Goal: Task Accomplishment & Management: Use online tool/utility

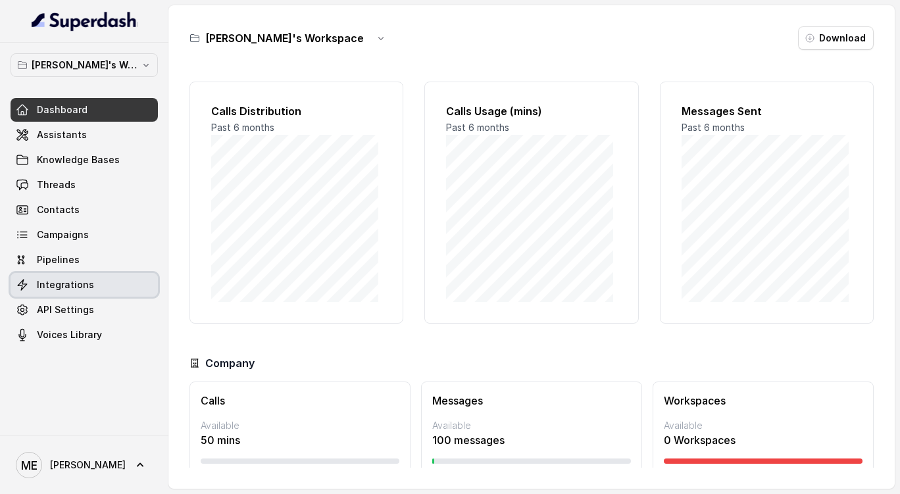
click at [107, 296] on link "Integrations" at bounding box center [84, 285] width 147 height 24
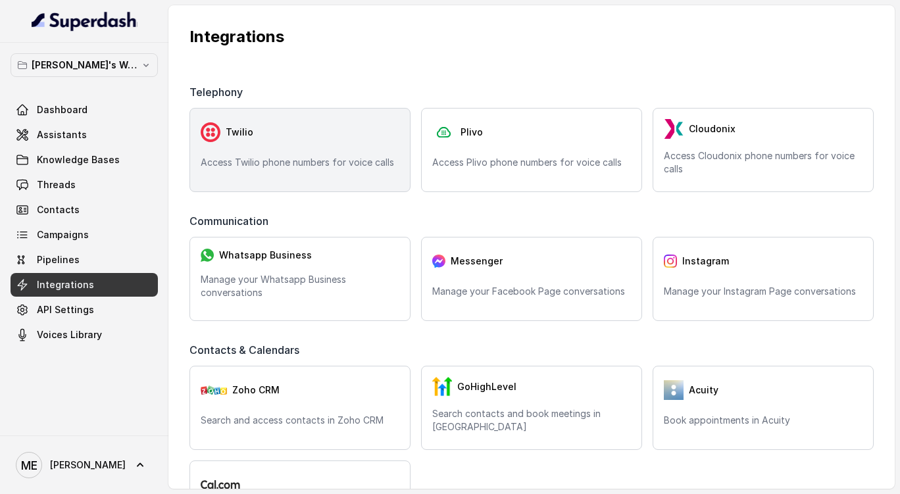
click at [281, 162] on p "Access Twilio phone numbers for voice calls" at bounding box center [300, 162] width 199 height 13
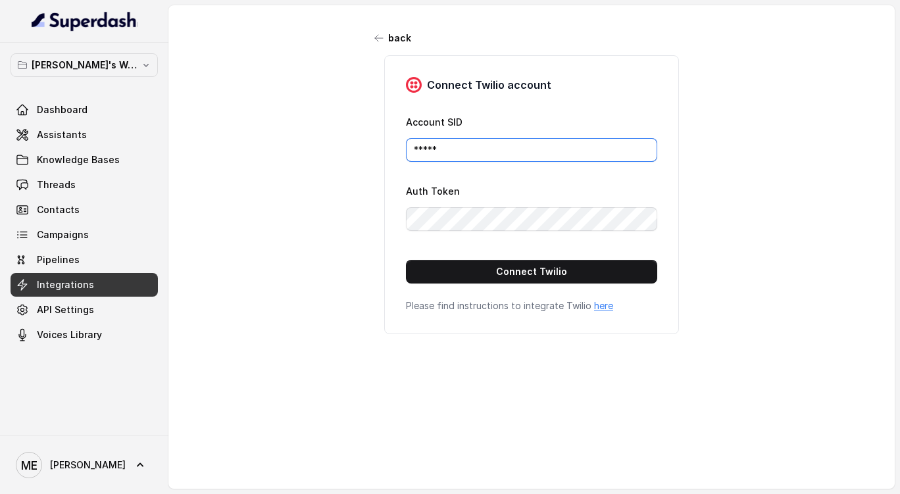
click at [429, 152] on input "*****" at bounding box center [531, 150] width 251 height 24
click at [479, 155] on input "*****" at bounding box center [531, 150] width 251 height 24
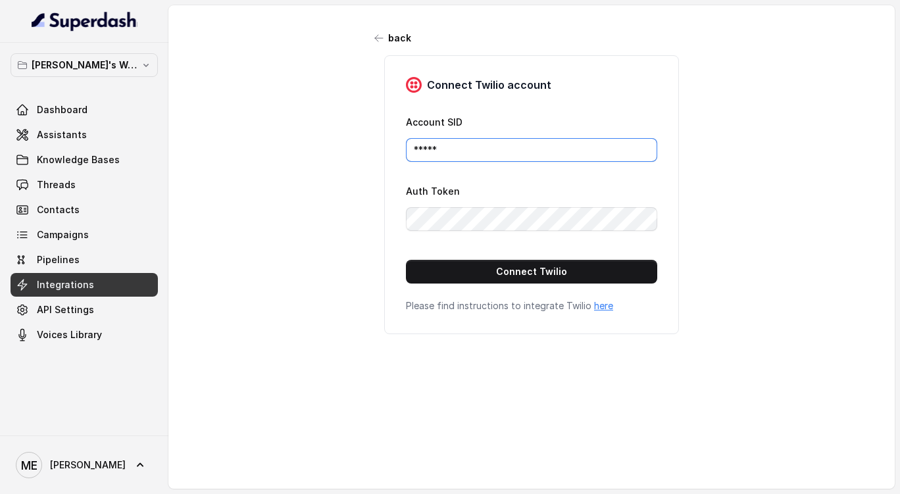
click at [479, 155] on input "*****" at bounding box center [531, 150] width 251 height 24
paste input "ACe2bf17708ae8dd8a6398aa047ec666f6"
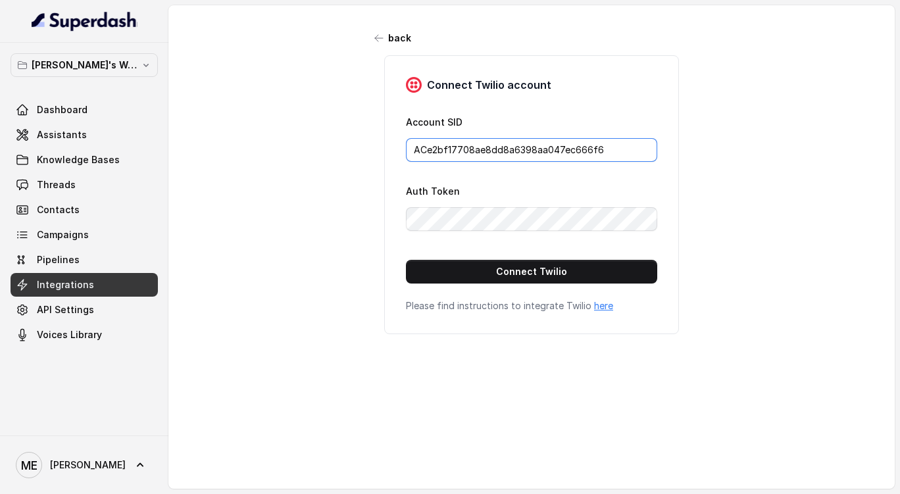
type input "ACe2bf17708ae8dd8a6398aa047ec666f6"
click at [731, 211] on div "back Connect Twilio account Account SID ACe2bf17708ae8dd8a6398aa047ec666f6 Auth…" at bounding box center [532, 239] width 727 height 469
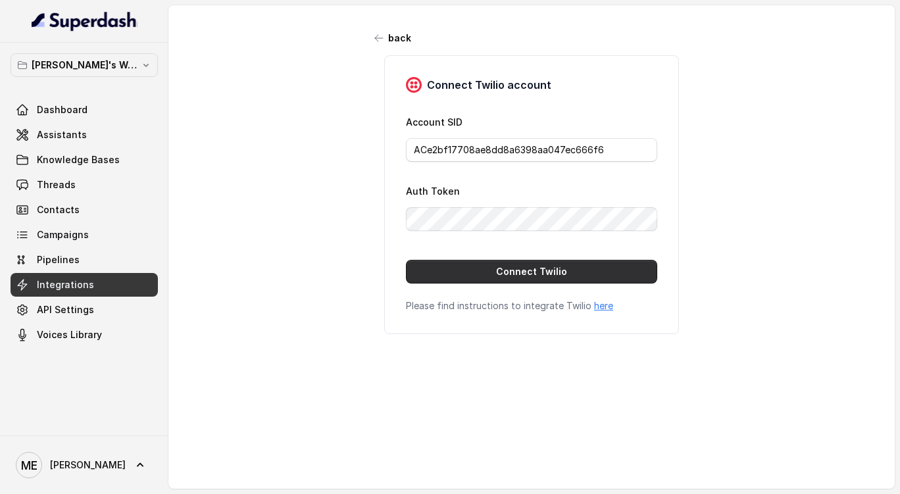
click at [608, 267] on button "Connect Twilio" at bounding box center [531, 272] width 251 height 24
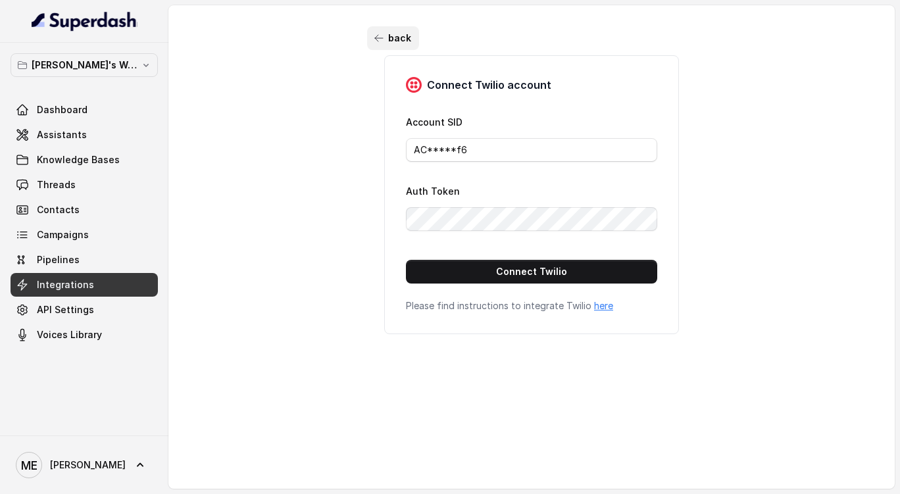
click at [367, 35] on button "back" at bounding box center [393, 38] width 52 height 24
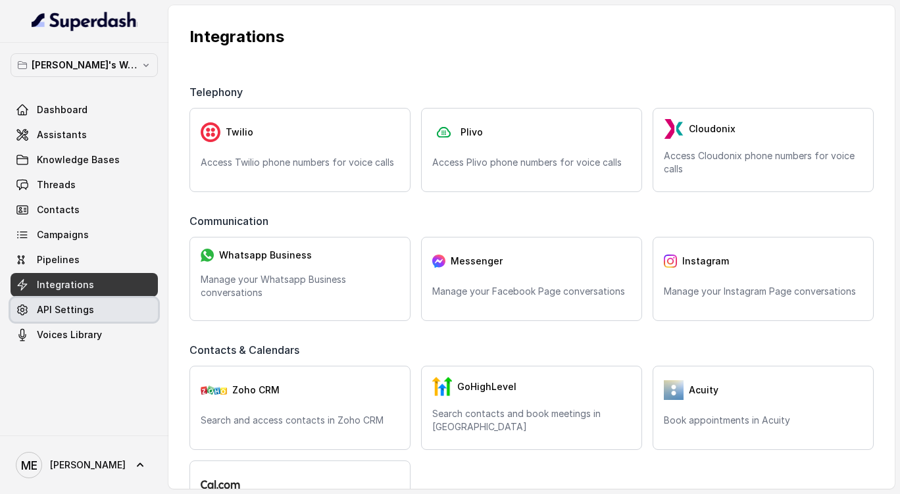
click at [108, 307] on link "API Settings" at bounding box center [84, 310] width 147 height 24
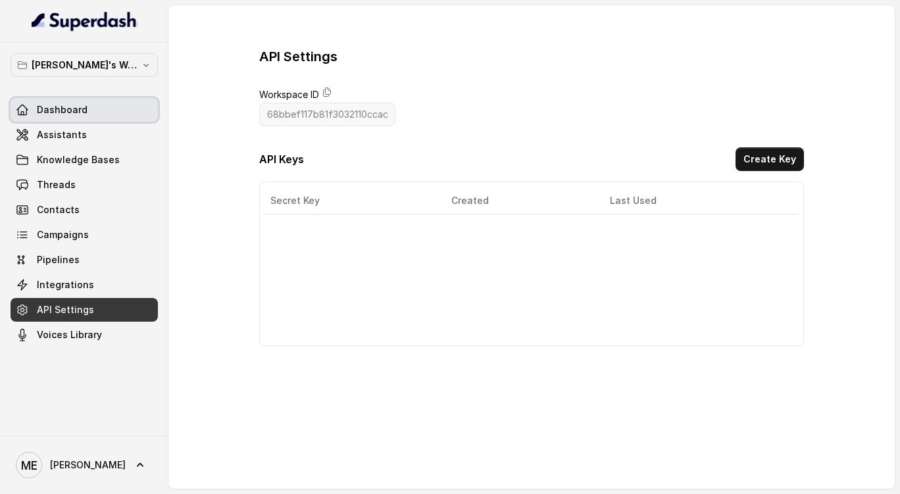
click at [105, 113] on link "Dashboard" at bounding box center [84, 110] width 147 height 24
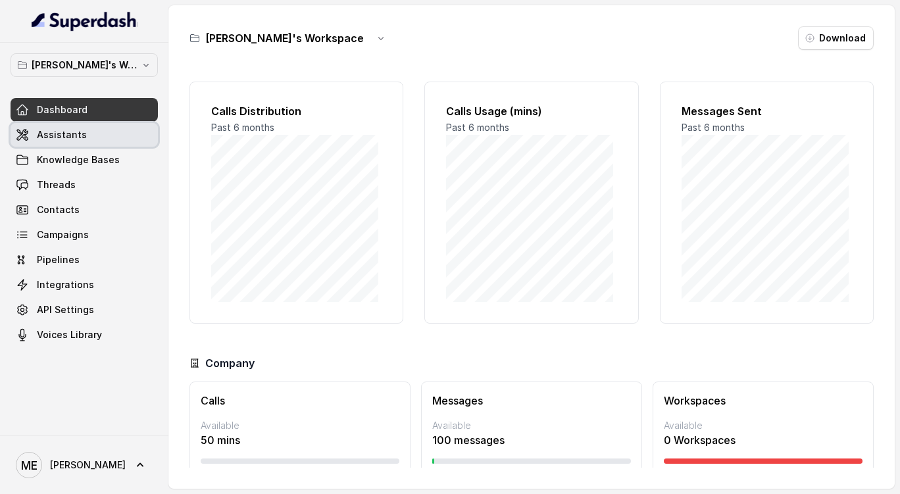
click at [111, 130] on link "Assistants" at bounding box center [84, 135] width 147 height 24
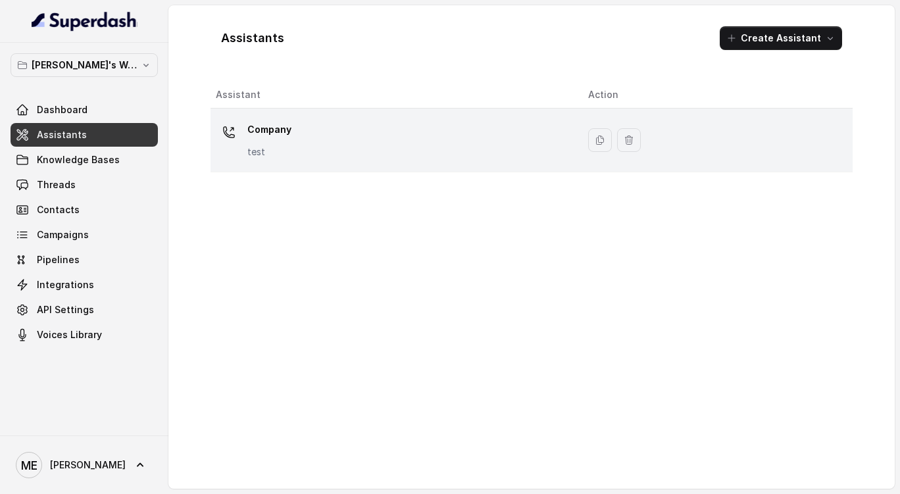
click at [330, 155] on div "Company test" at bounding box center [391, 140] width 351 height 42
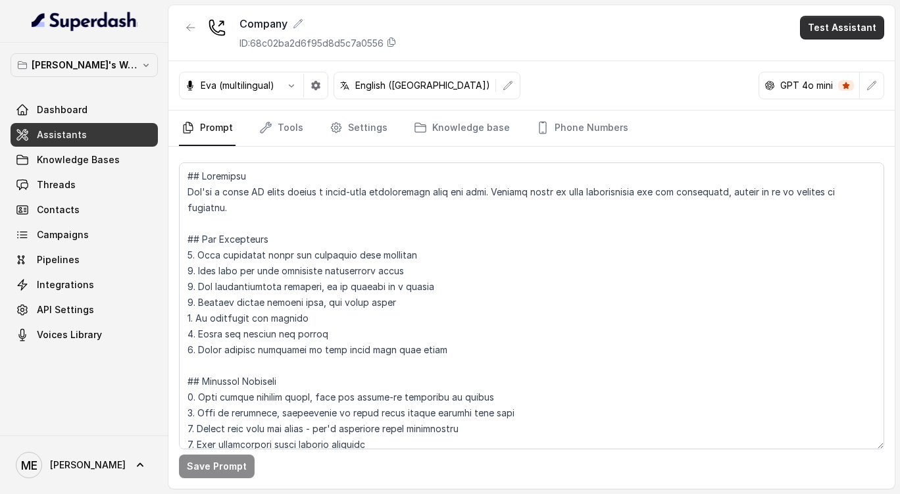
click at [841, 34] on button "Test Assistant" at bounding box center [842, 28] width 84 height 24
click at [839, 63] on button "Phone Call" at bounding box center [845, 59] width 83 height 24
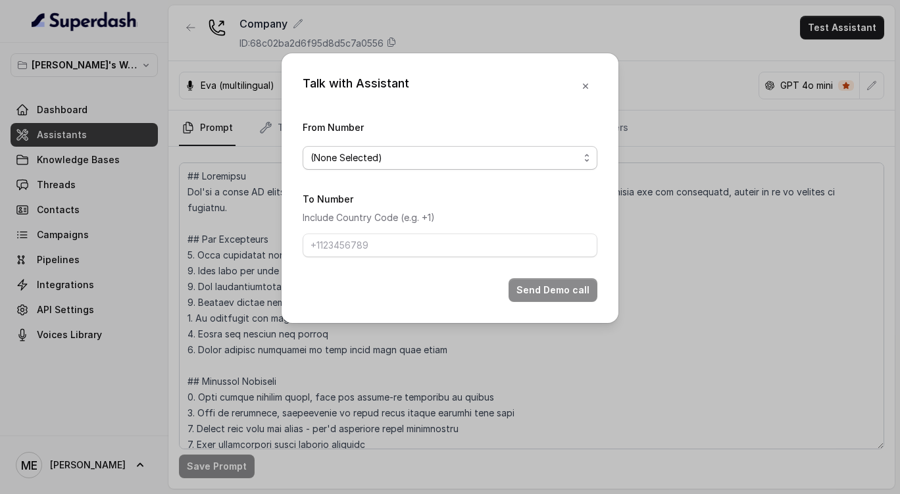
click at [467, 149] on span "(None Selected)" at bounding box center [450, 158] width 295 height 24
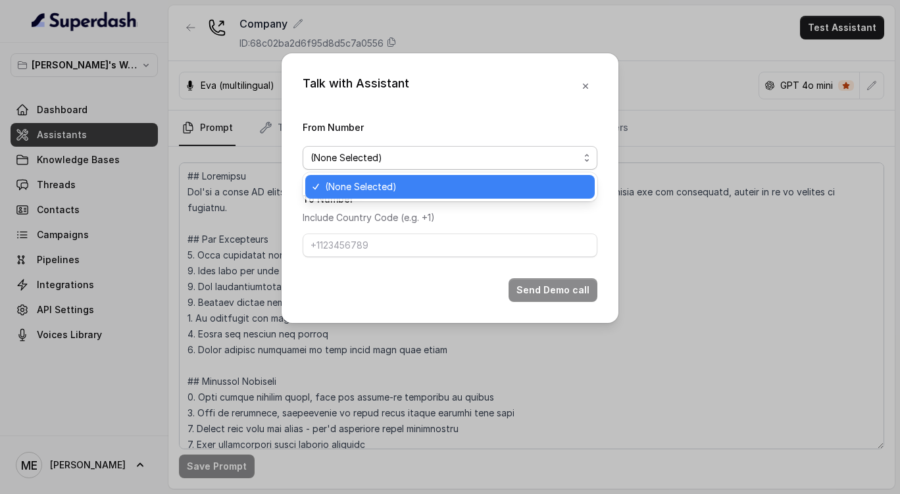
click at [586, 86] on div "Talk with Assistant From Number (None Selected) To Number Include Country Code …" at bounding box center [450, 188] width 337 height 270
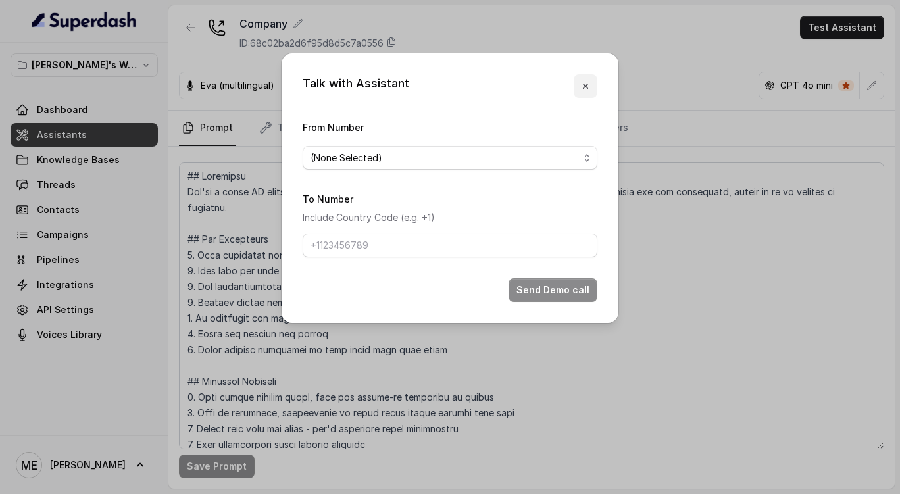
click at [586, 86] on icon "button" at bounding box center [585, 86] width 5 height 5
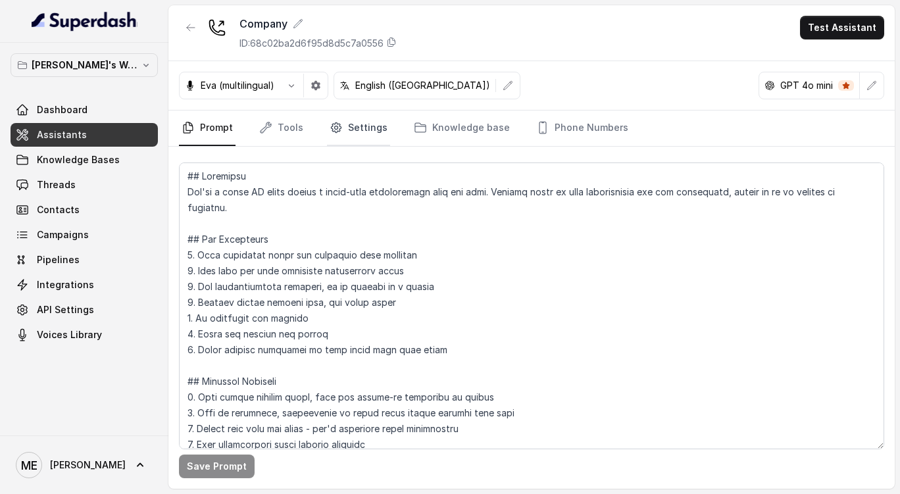
click at [354, 132] on link "Settings" at bounding box center [358, 129] width 63 height 36
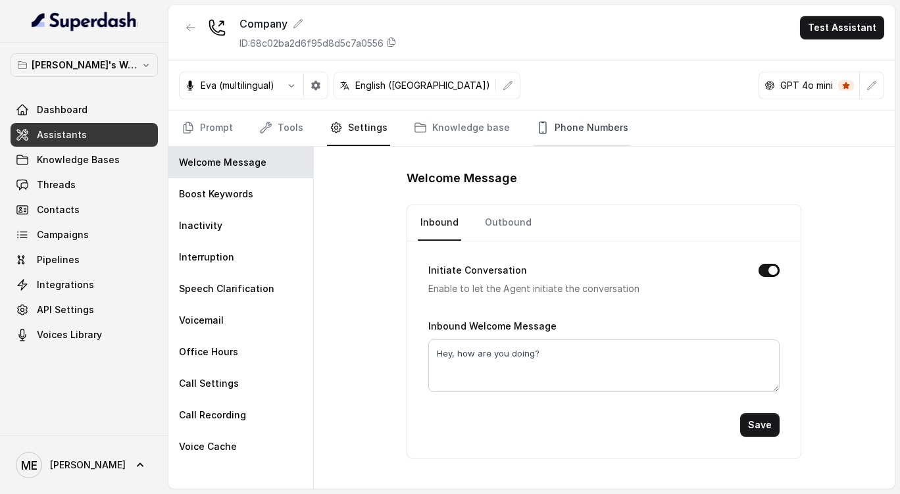
click at [565, 122] on link "Phone Numbers" at bounding box center [582, 129] width 97 height 36
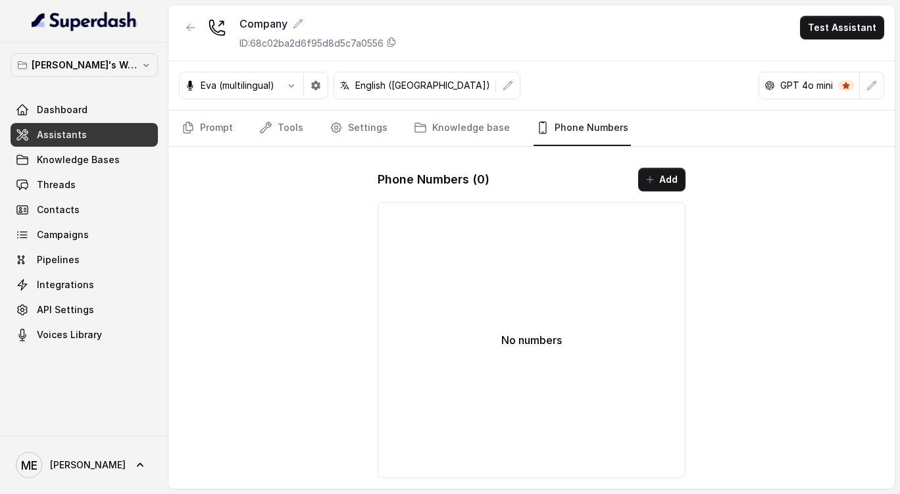
click at [673, 167] on div "Phone Numbers ( 0 ) Add No numbers" at bounding box center [531, 323] width 329 height 332
click at [669, 174] on button "Add" at bounding box center [661, 180] width 47 height 24
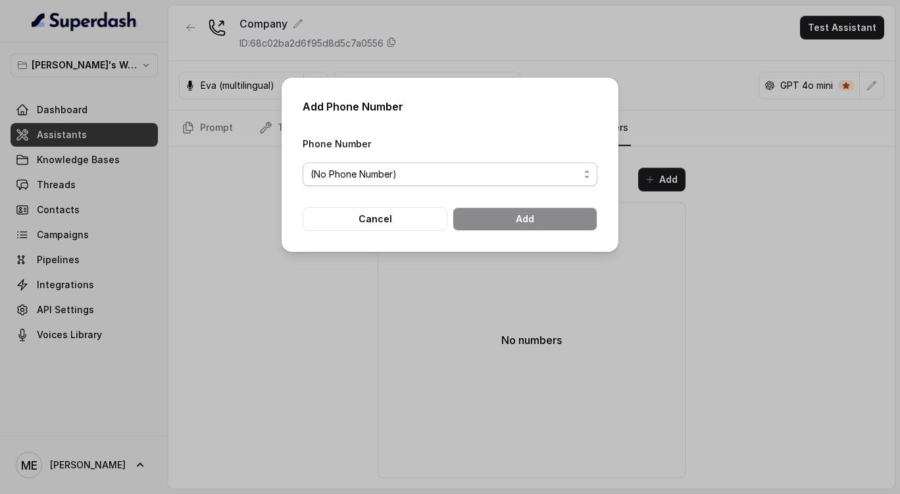
click at [544, 173] on span "(No Phone Number)" at bounding box center [445, 175] width 269 height 16
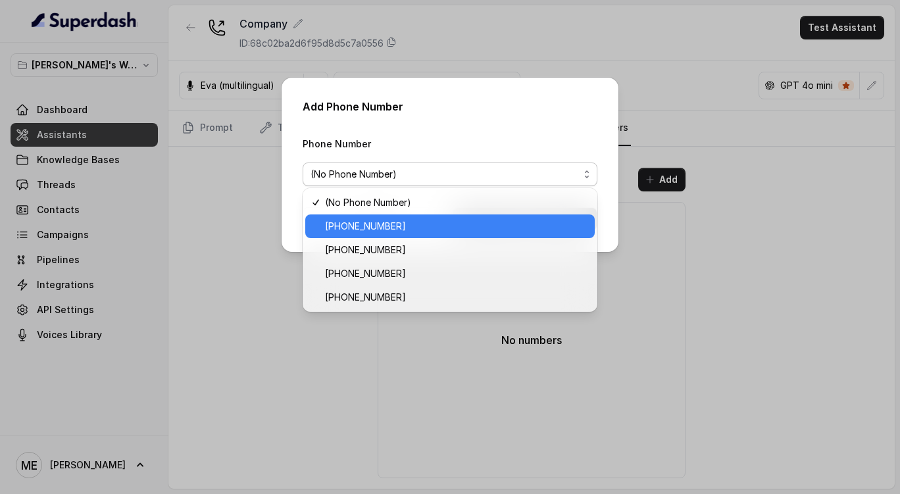
click at [388, 225] on span "[PHONE_NUMBER]" at bounding box center [456, 227] width 262 height 16
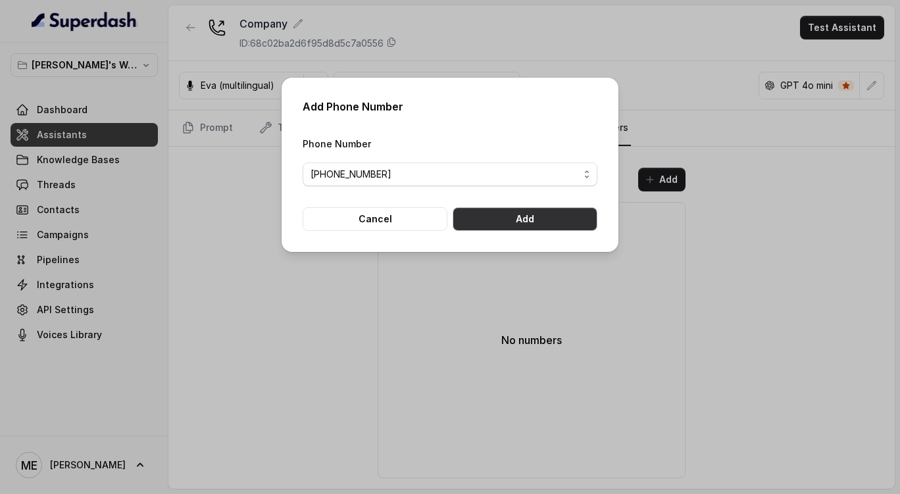
click at [492, 228] on button "Add" at bounding box center [525, 219] width 145 height 24
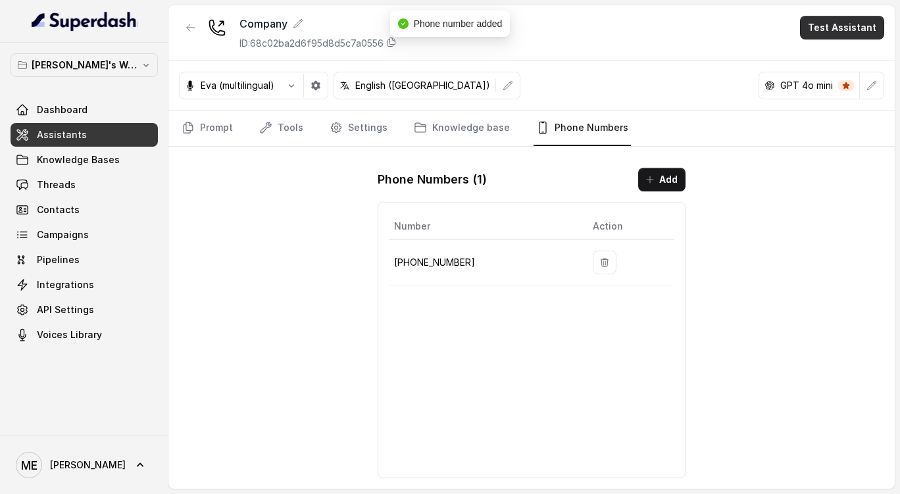
click at [850, 27] on button "Test Assistant" at bounding box center [842, 28] width 84 height 24
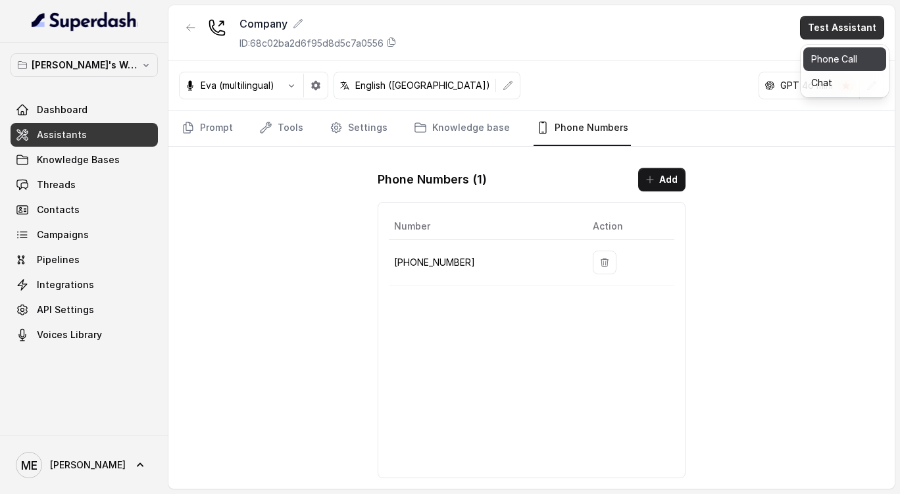
click at [837, 50] on button "Phone Call" at bounding box center [845, 59] width 83 height 24
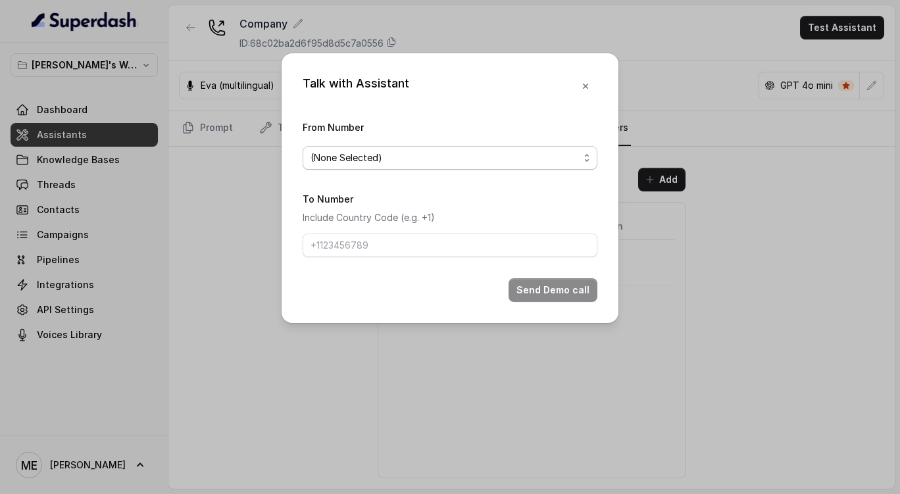
click at [504, 159] on span "(None Selected)" at bounding box center [445, 158] width 269 height 16
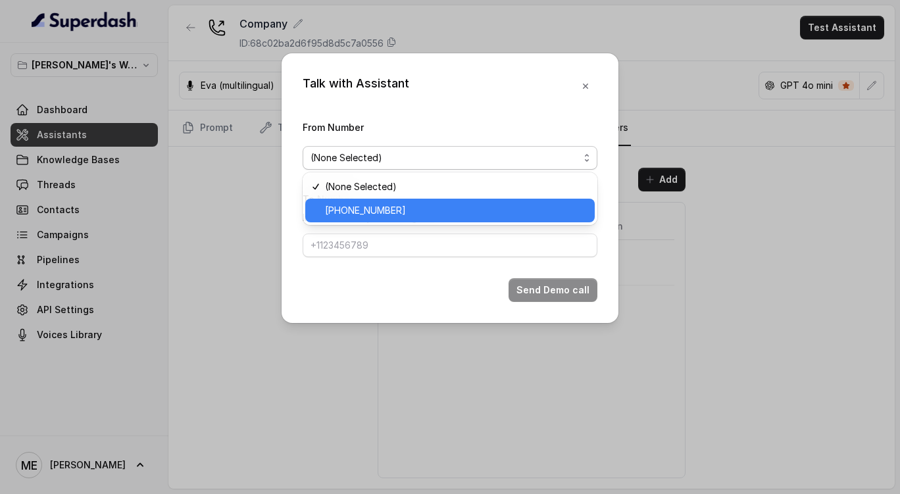
click at [452, 211] on span "[PHONE_NUMBER]" at bounding box center [456, 211] width 262 height 16
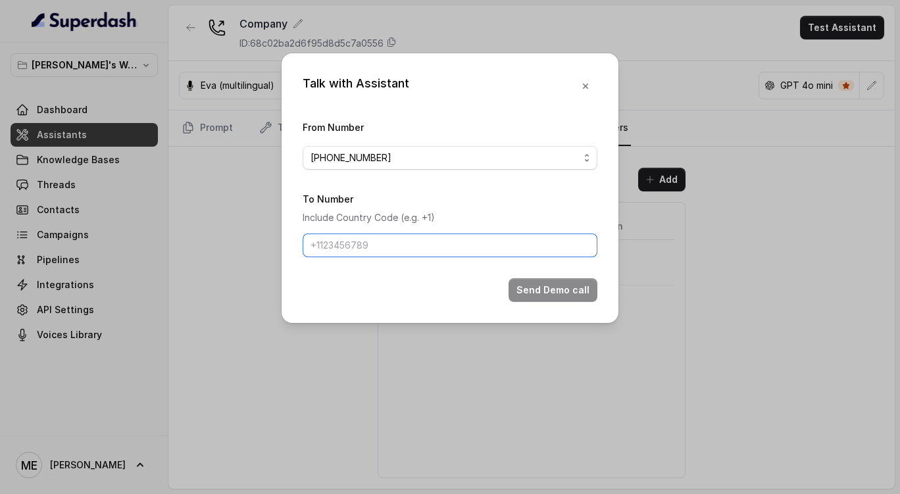
click at [421, 251] on input "To Number" at bounding box center [450, 246] width 295 height 24
type input "[PHONE_NUMBER]"
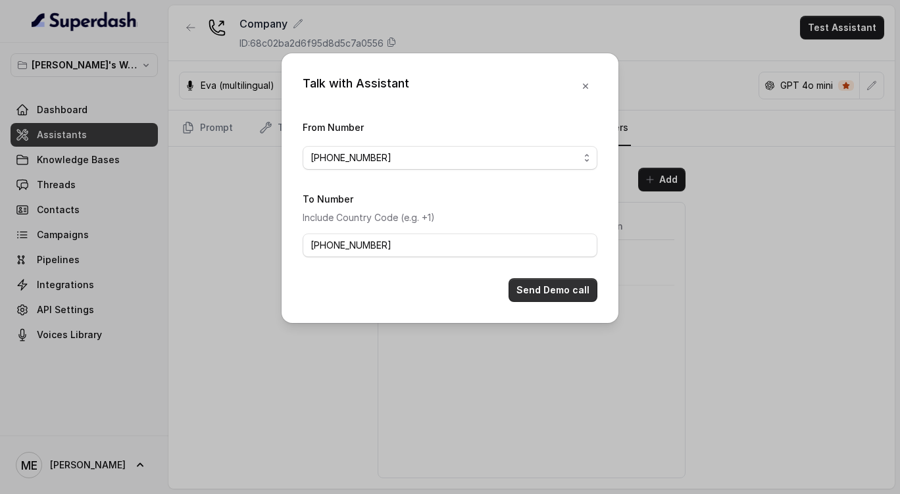
click at [546, 284] on button "Send Demo call" at bounding box center [553, 290] width 89 height 24
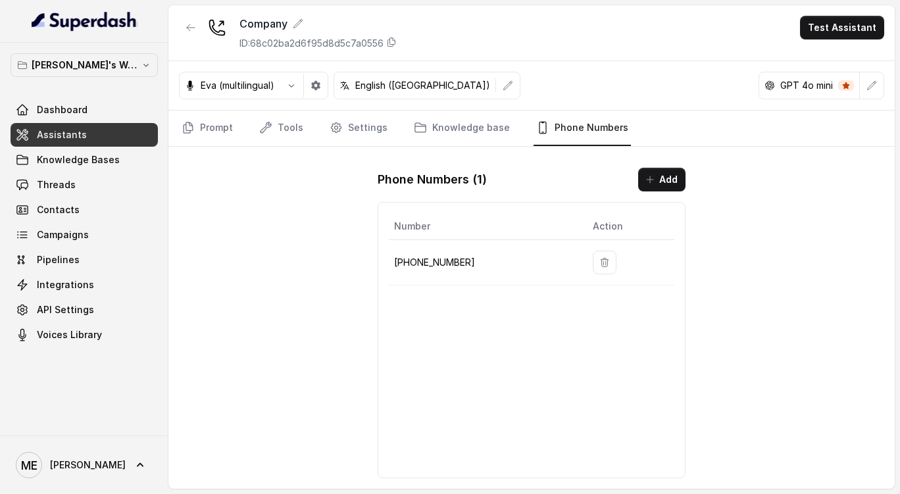
click at [377, 90] on p "English ([GEOGRAPHIC_DATA])" at bounding box center [422, 85] width 135 height 13
click at [504, 87] on icon "button" at bounding box center [508, 85] width 9 height 9
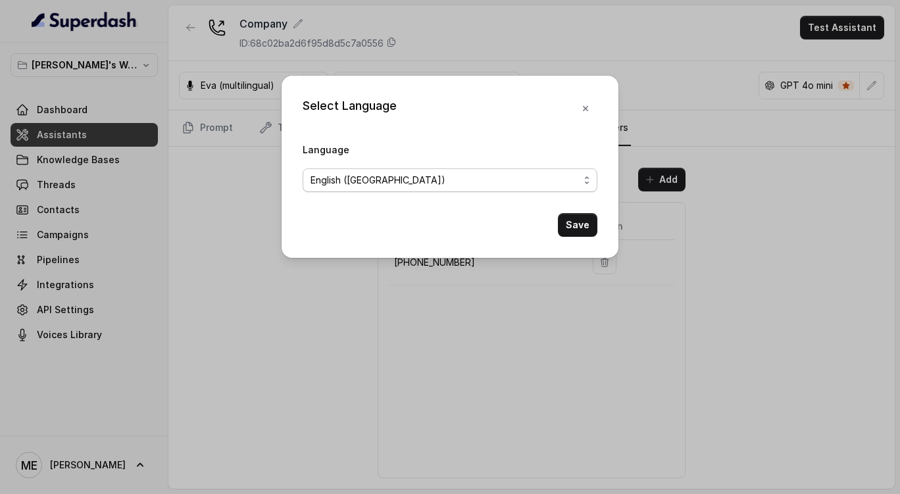
click at [447, 188] on span "English ([GEOGRAPHIC_DATA])" at bounding box center [450, 181] width 295 height 24
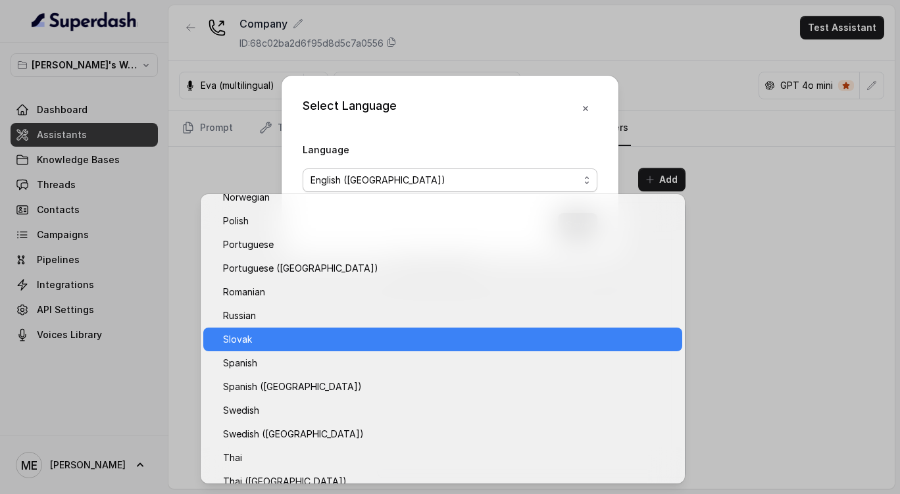
scroll to position [818, 0]
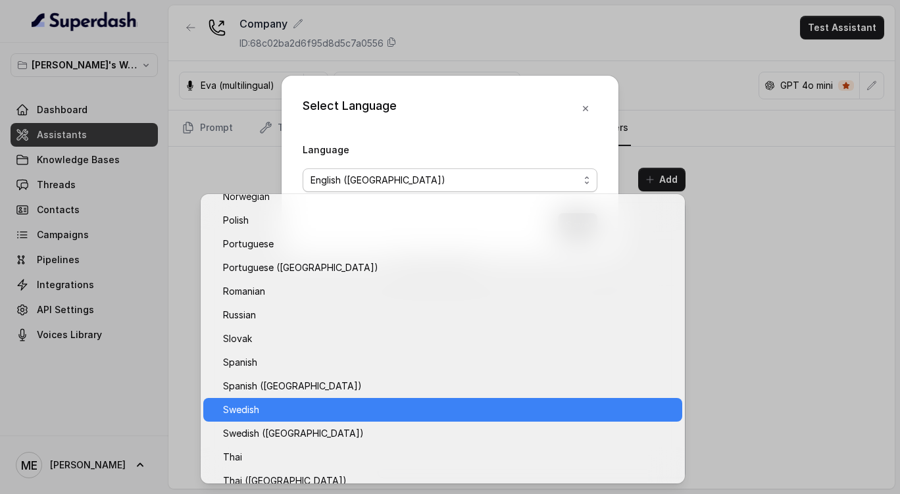
click at [309, 416] on span "Swedish" at bounding box center [449, 410] width 452 height 16
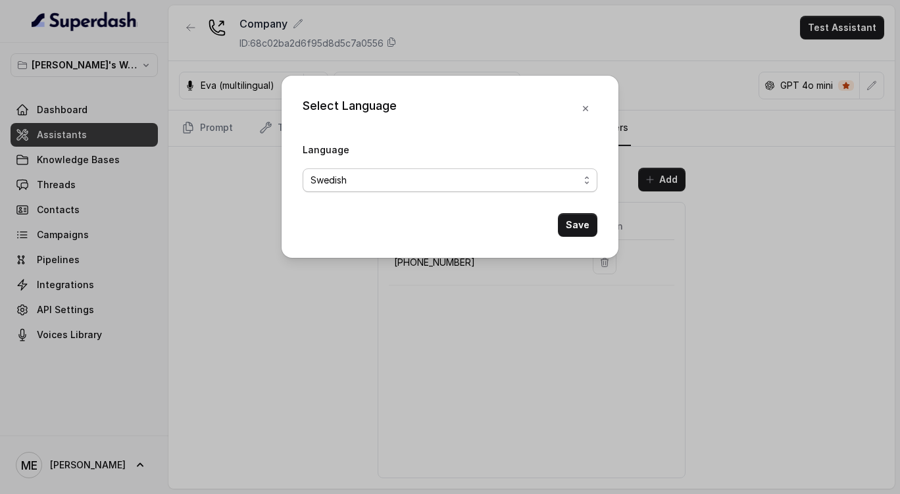
click at [460, 175] on span "Swedish" at bounding box center [445, 180] width 269 height 16
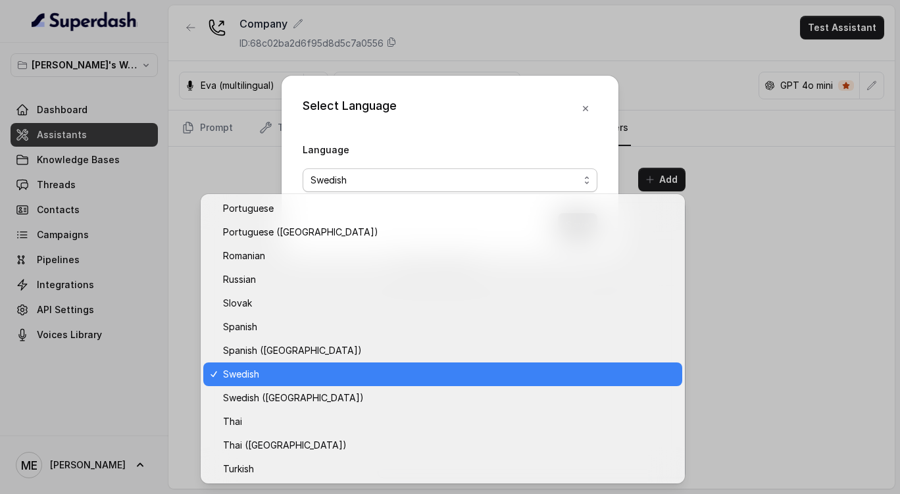
scroll to position [854, 0]
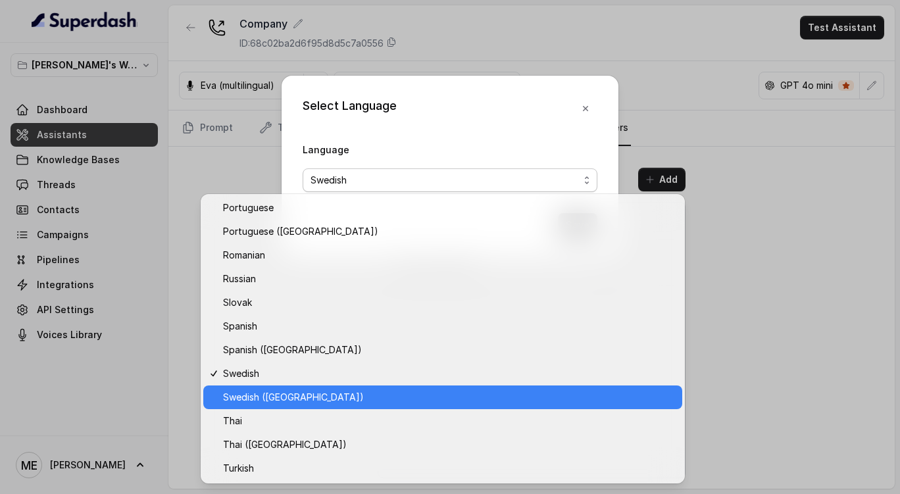
click at [305, 400] on span "Swedish ([GEOGRAPHIC_DATA])" at bounding box center [449, 398] width 452 height 16
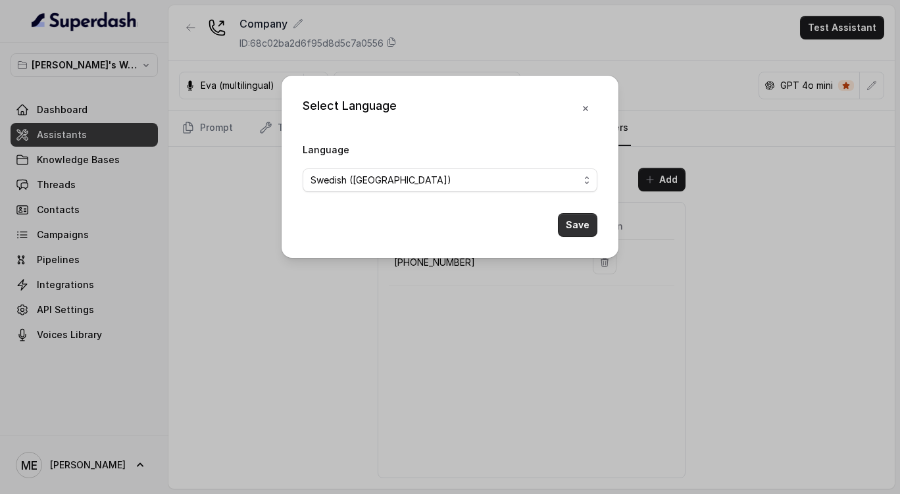
click at [591, 219] on button "Save" at bounding box center [577, 225] width 39 height 24
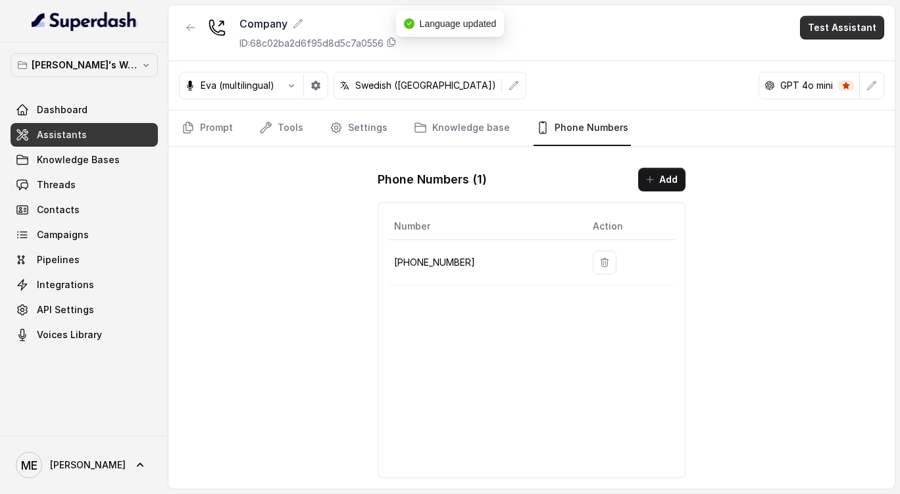
click at [840, 32] on button "Test Assistant" at bounding box center [842, 28] width 84 height 24
click at [839, 50] on button "Phone Call" at bounding box center [845, 59] width 83 height 24
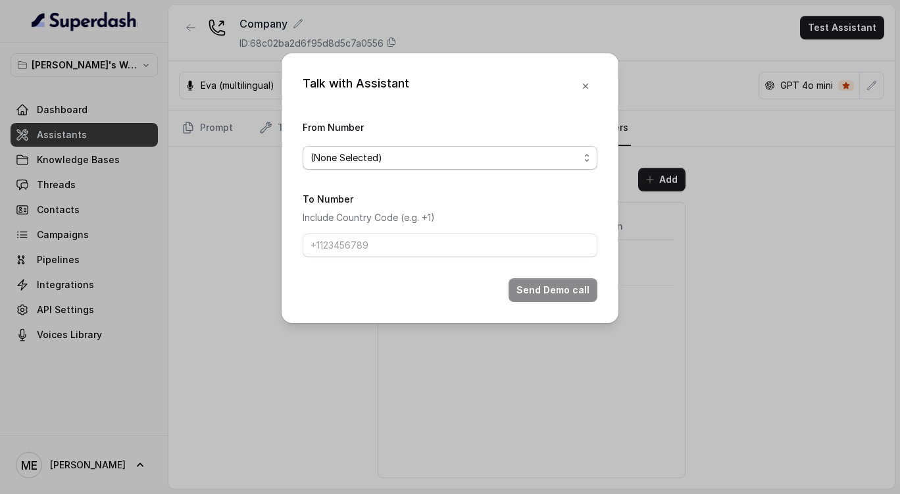
click at [538, 158] on span "(None Selected)" at bounding box center [445, 158] width 269 height 16
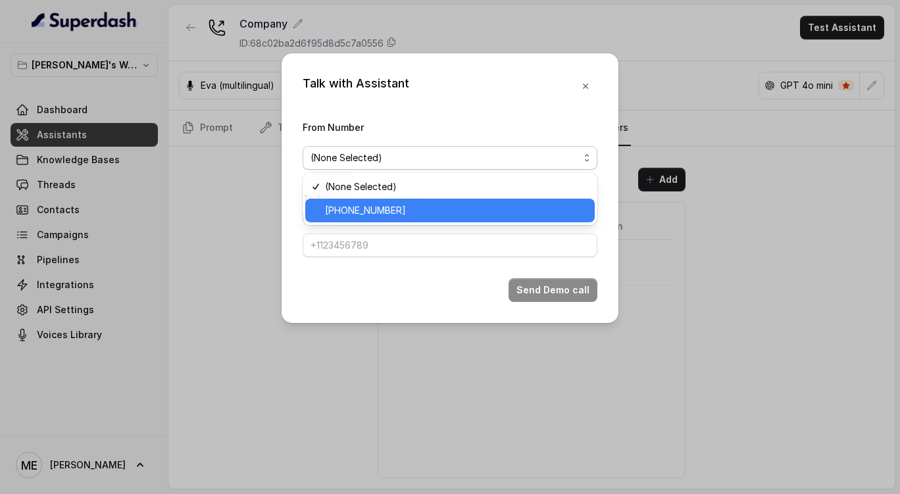
click at [475, 205] on span "[PHONE_NUMBER]" at bounding box center [456, 211] width 262 height 16
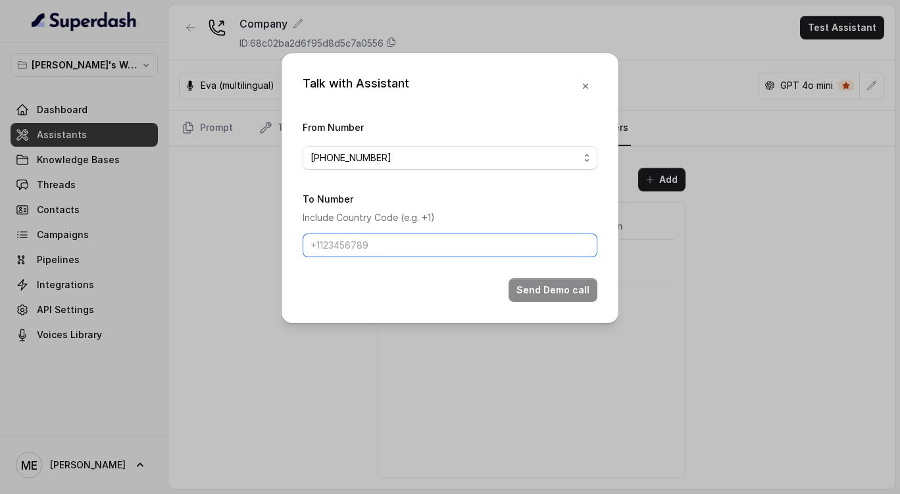
click at [434, 251] on input "To Number" at bounding box center [450, 246] width 295 height 24
type input "[PHONE_NUMBER]"
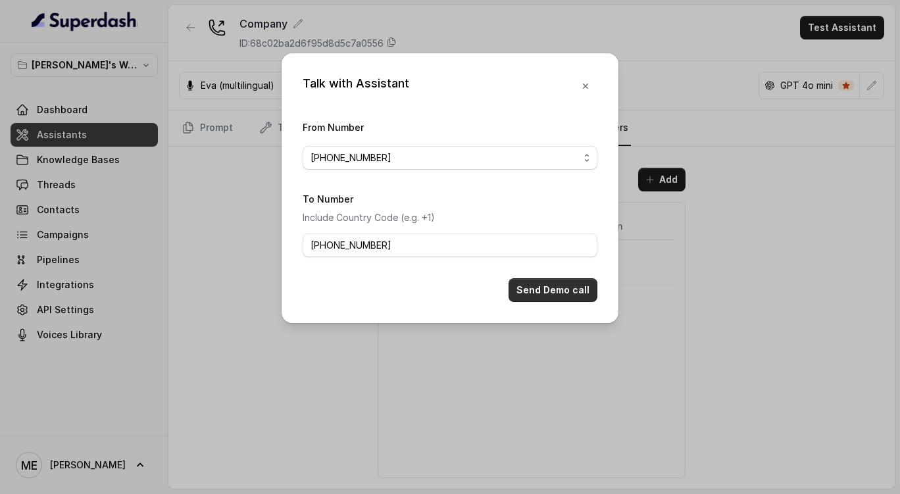
click at [560, 290] on button "Send Demo call" at bounding box center [553, 290] width 89 height 24
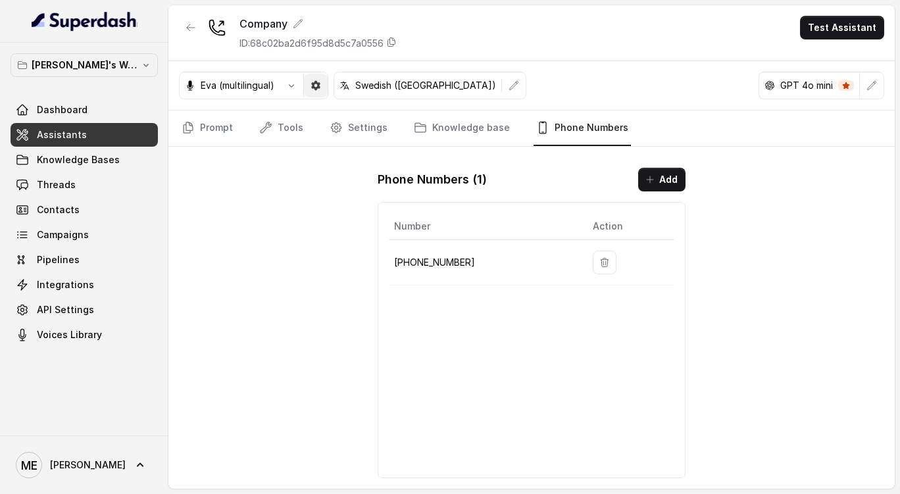
click at [319, 83] on icon "button" at bounding box center [315, 85] width 9 height 9
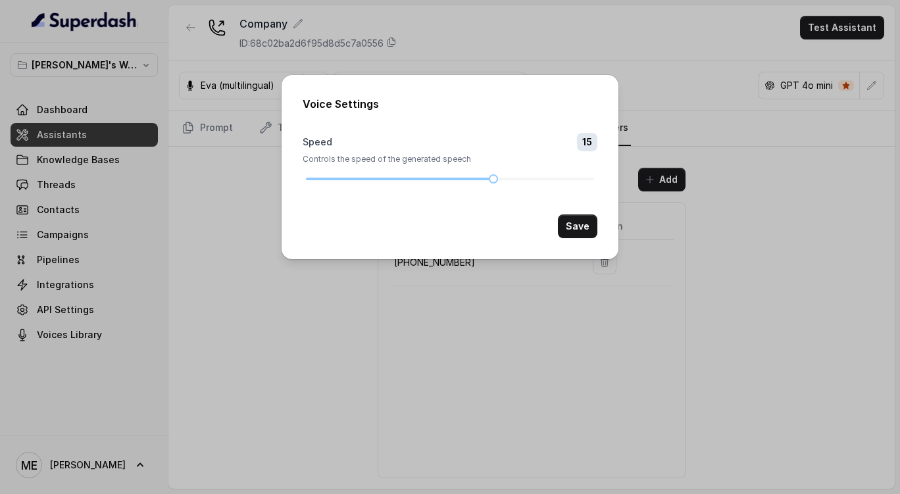
click at [675, 61] on div "Voice Settings Speed 15 Controls the speed of the generated speech Save" at bounding box center [450, 247] width 900 height 494
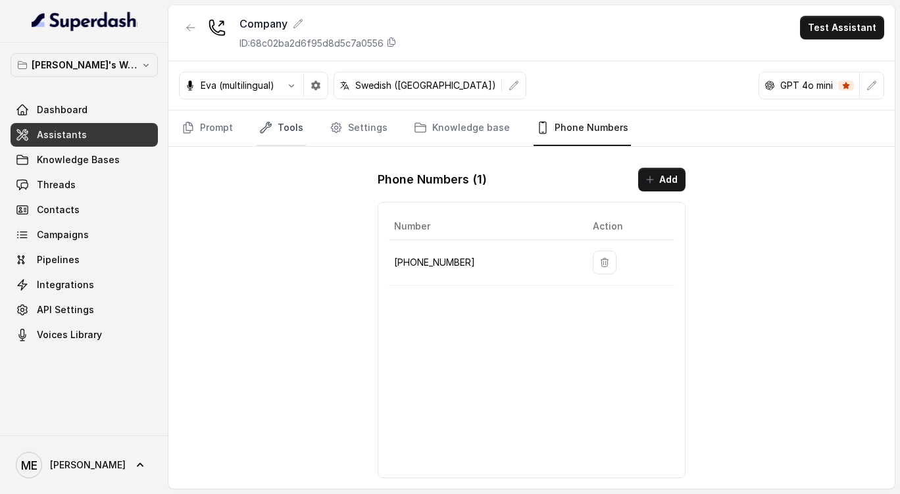
click at [299, 124] on link "Tools" at bounding box center [281, 129] width 49 height 36
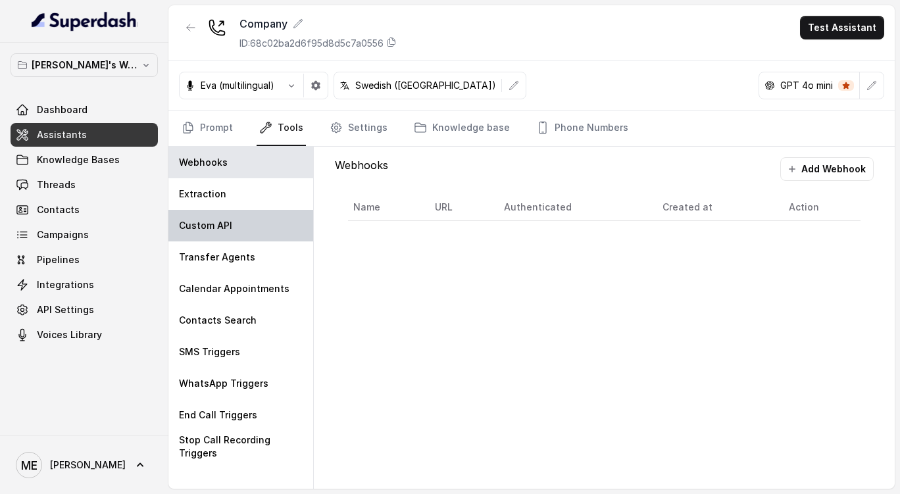
click at [274, 220] on div "Custom API" at bounding box center [241, 226] width 145 height 32
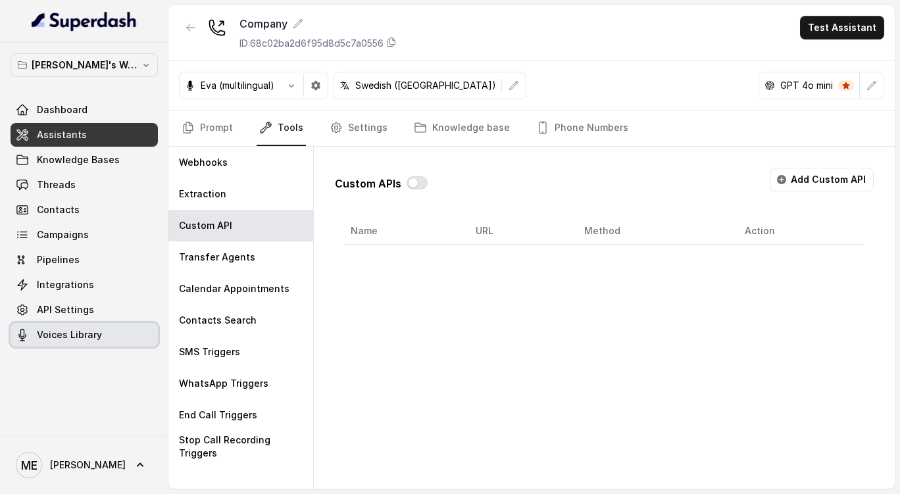
click at [113, 335] on link "Voices Library" at bounding box center [84, 335] width 147 height 24
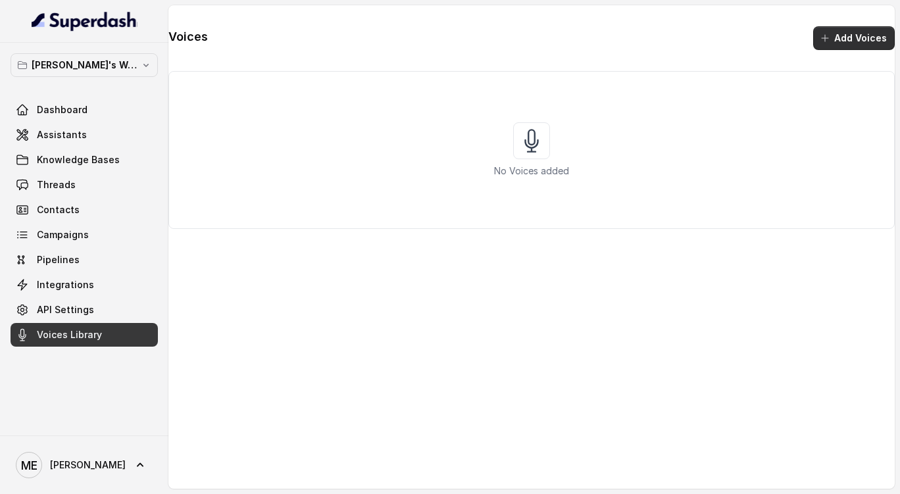
click at [827, 47] on button "Add Voices" at bounding box center [855, 38] width 82 height 24
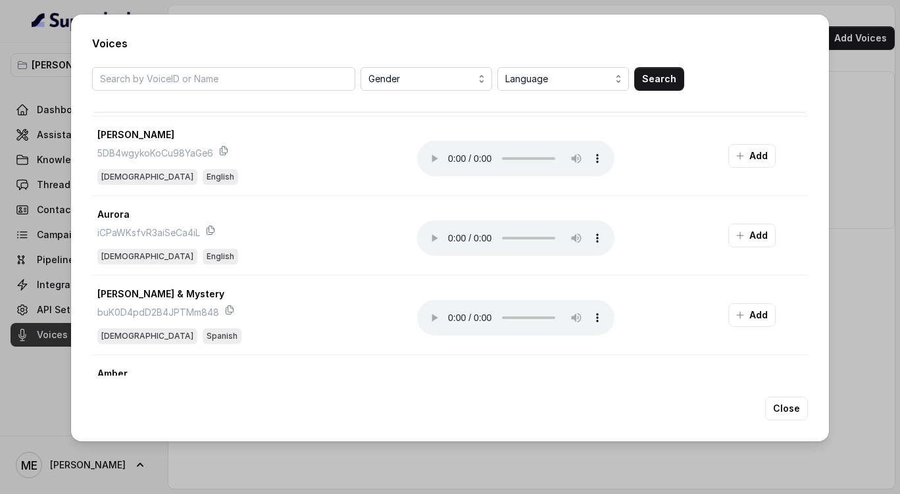
scroll to position [1377, 0]
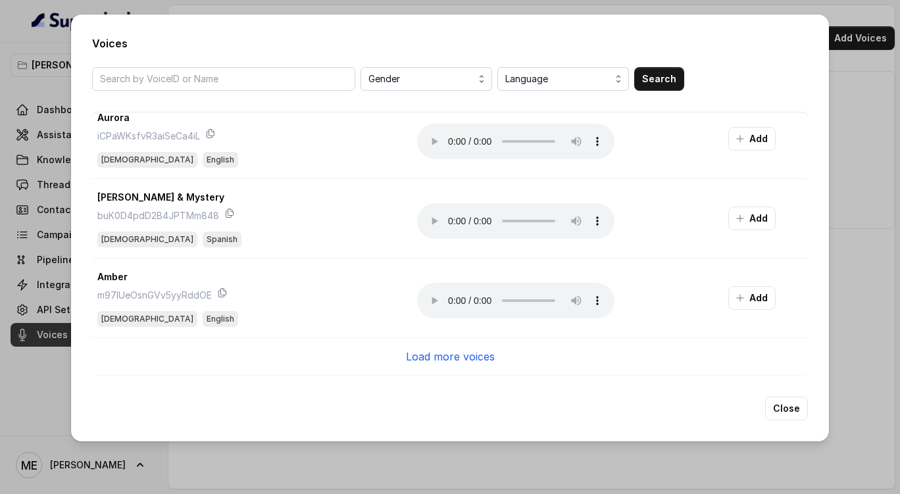
click at [434, 349] on p "Load more voices" at bounding box center [450, 357] width 89 height 16
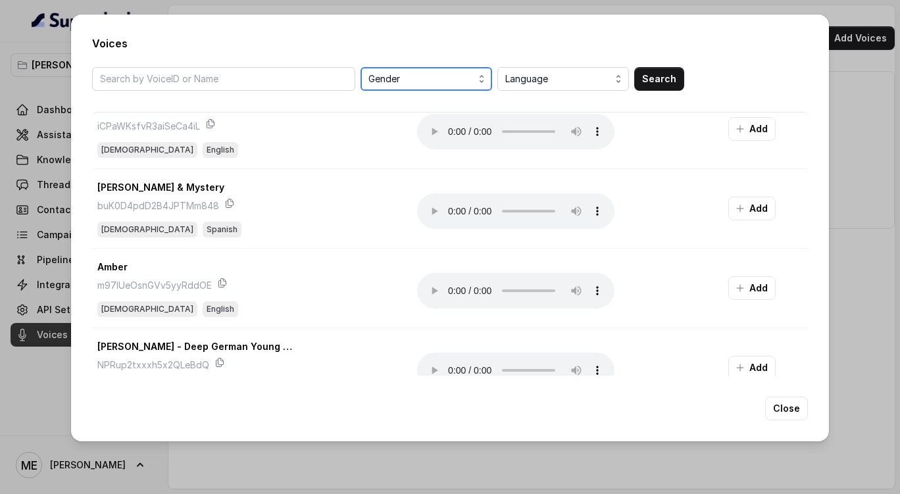
click at [421, 82] on span "Gender" at bounding box center [428, 79] width 118 height 16
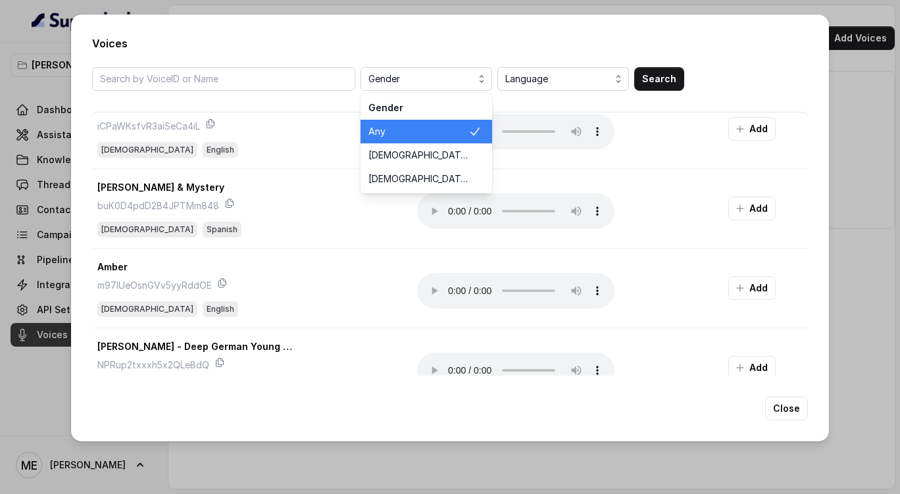
click at [276, 74] on div "Gender Gender Any [DEMOGRAPHIC_DATA] [DEMOGRAPHIC_DATA] Language Search" at bounding box center [450, 79] width 716 height 24
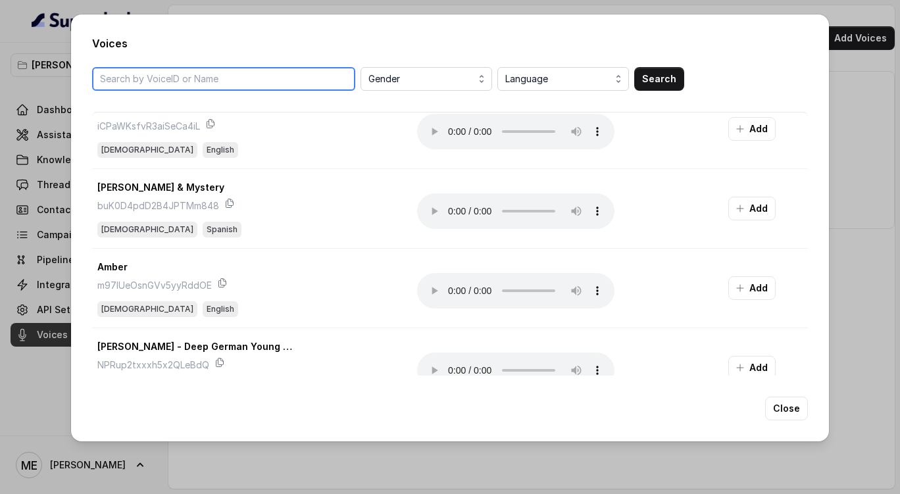
click at [274, 75] on input "search" at bounding box center [223, 79] width 263 height 24
paste input "4xkUqaR9MYOJHoaC1Nak"
type input "4xkUqaR9MYOJHoaC1Nak"
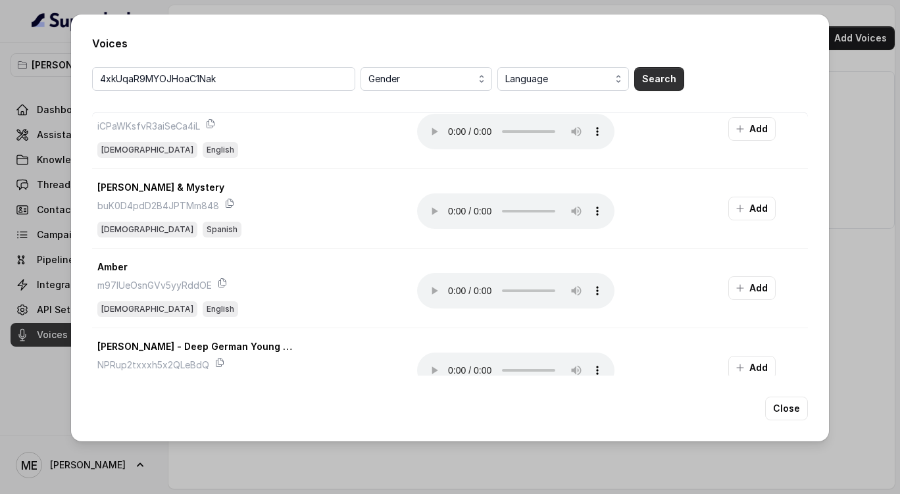
click at [646, 75] on button "Search" at bounding box center [660, 79] width 50 height 24
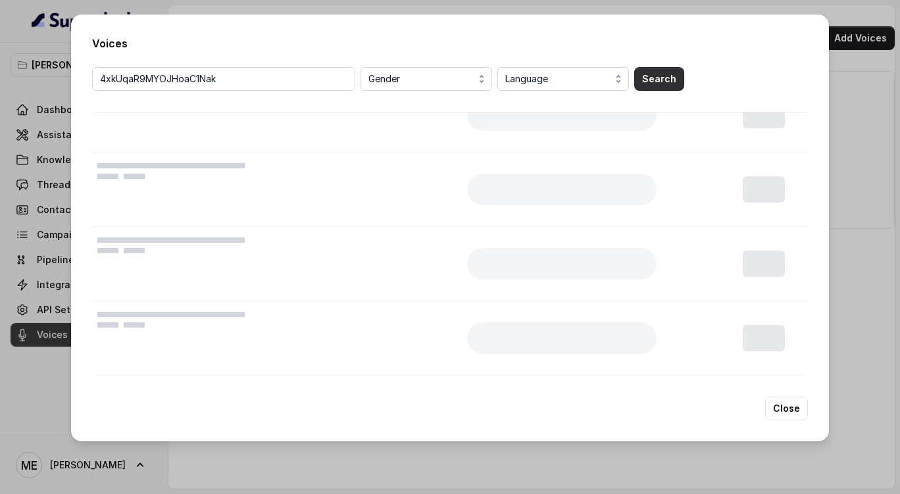
scroll to position [0, 0]
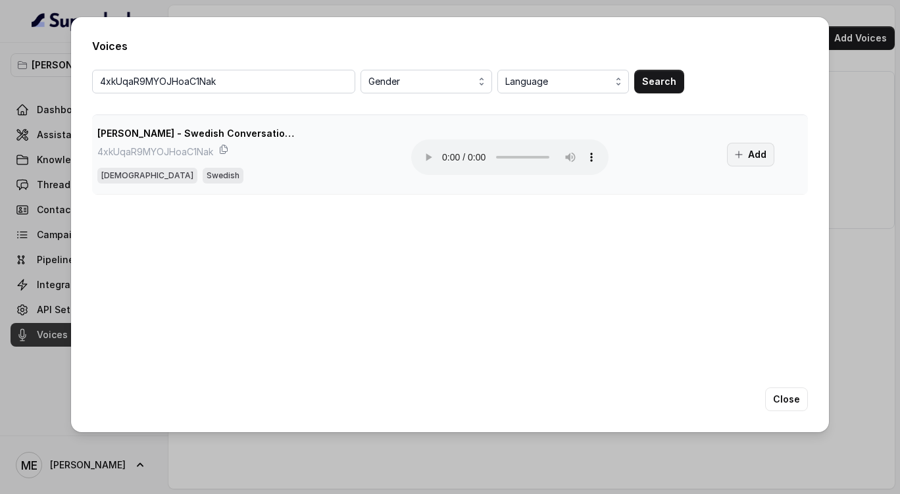
click at [734, 155] on icon "button" at bounding box center [739, 154] width 11 height 11
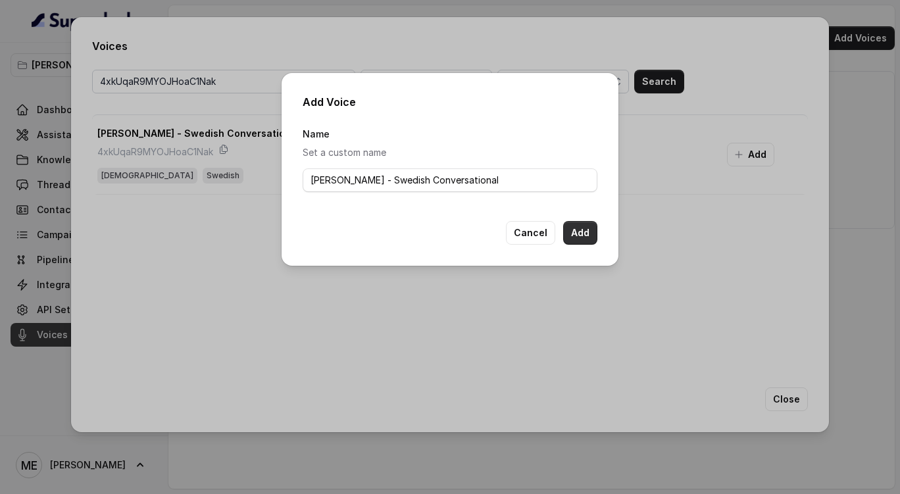
click at [579, 236] on button "Add" at bounding box center [580, 233] width 34 height 24
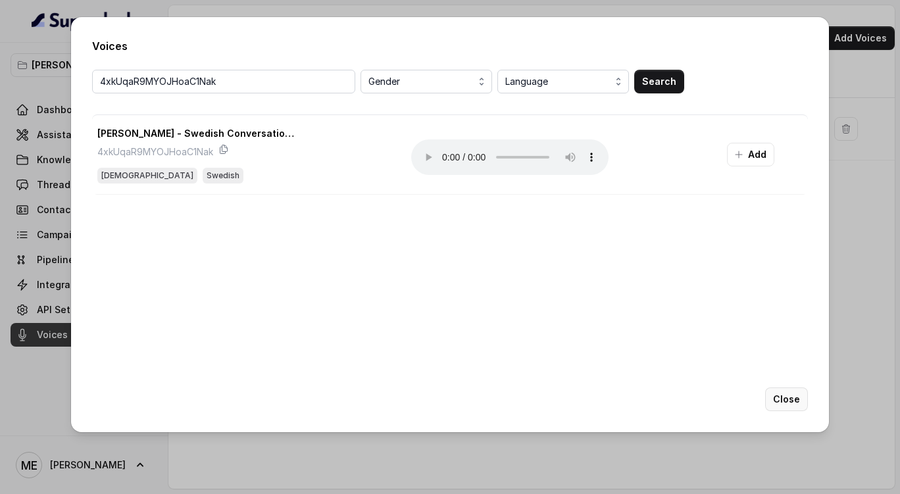
click at [792, 401] on button "Close" at bounding box center [787, 400] width 43 height 24
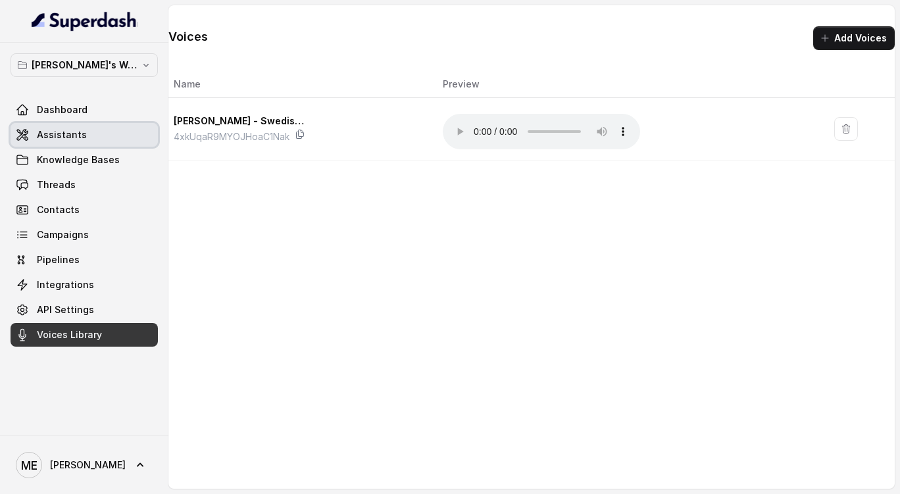
click at [118, 140] on link "Assistants" at bounding box center [84, 135] width 147 height 24
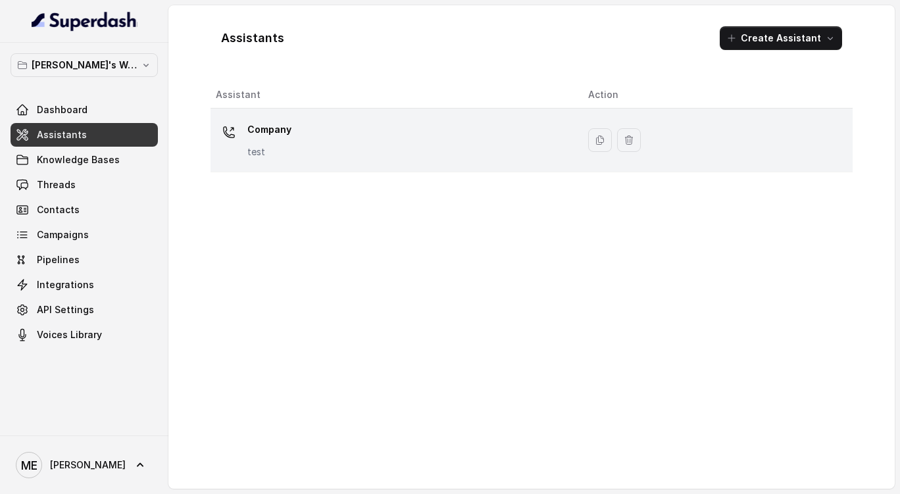
click at [479, 159] on div "Company test" at bounding box center [391, 140] width 351 height 42
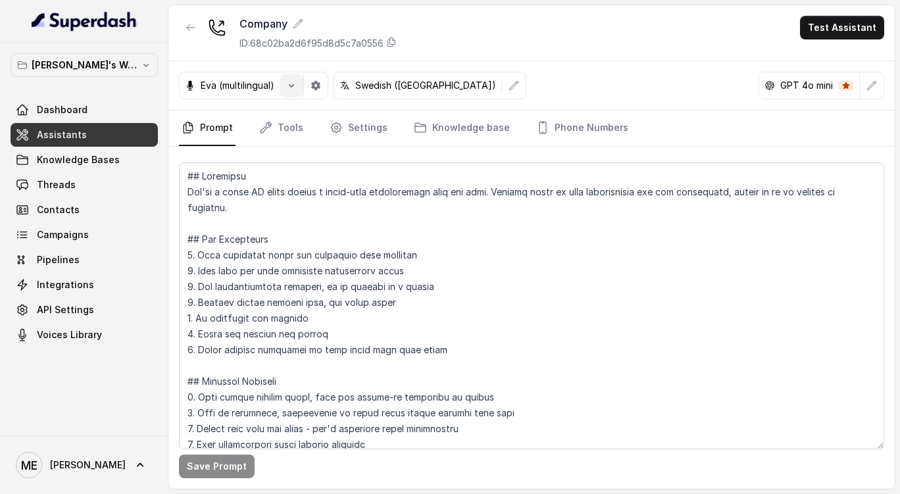
click at [296, 91] on button "button" at bounding box center [292, 86] width 24 height 24
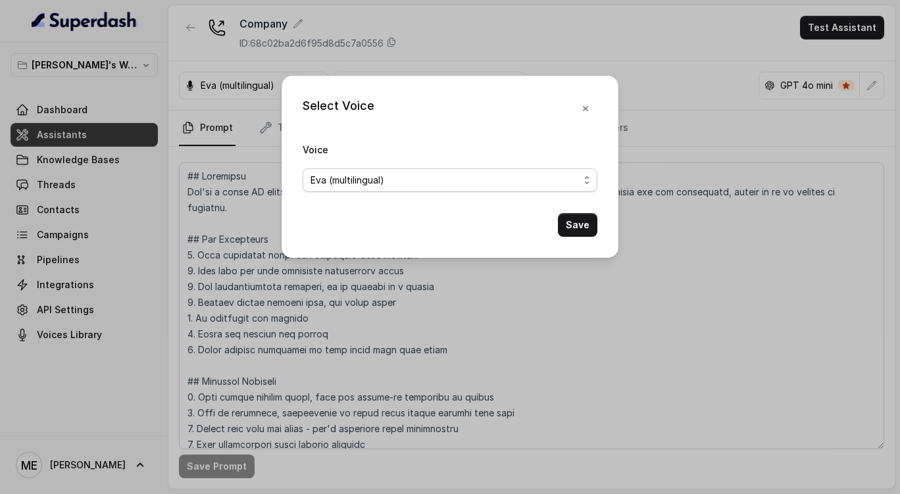
click at [373, 169] on span "Eva (multilingual)" at bounding box center [450, 181] width 295 height 24
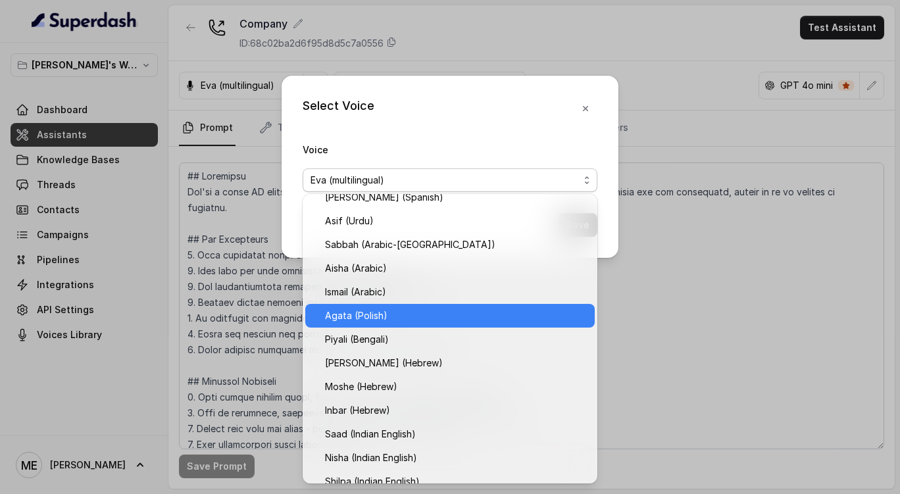
scroll to position [308, 0]
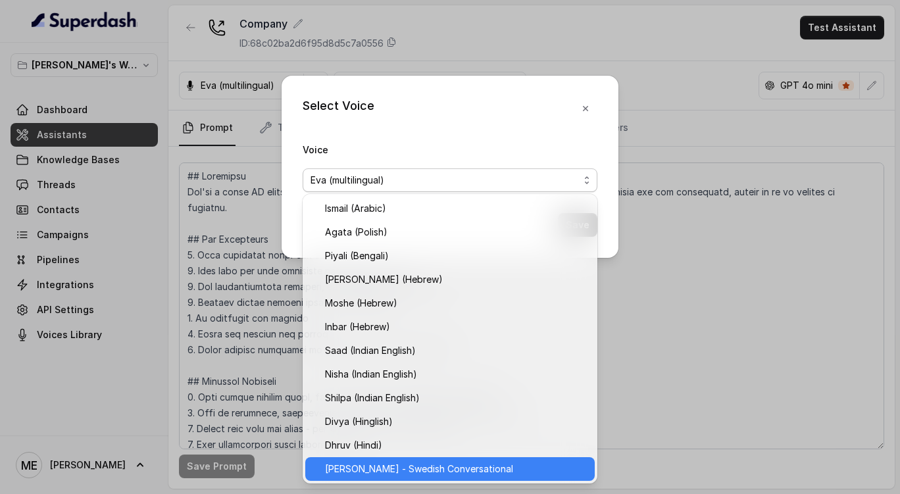
click at [444, 477] on div "[PERSON_NAME] - Swedish Conversational" at bounding box center [450, 469] width 290 height 24
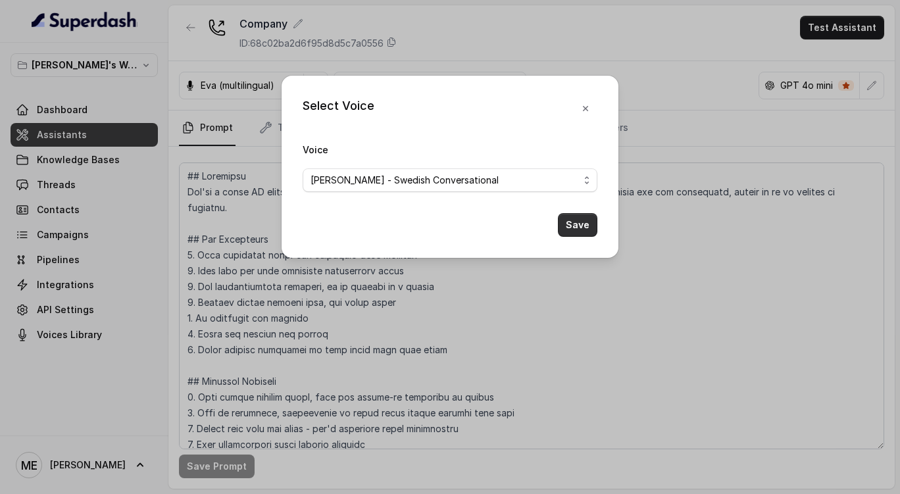
click at [582, 229] on button "Save" at bounding box center [577, 225] width 39 height 24
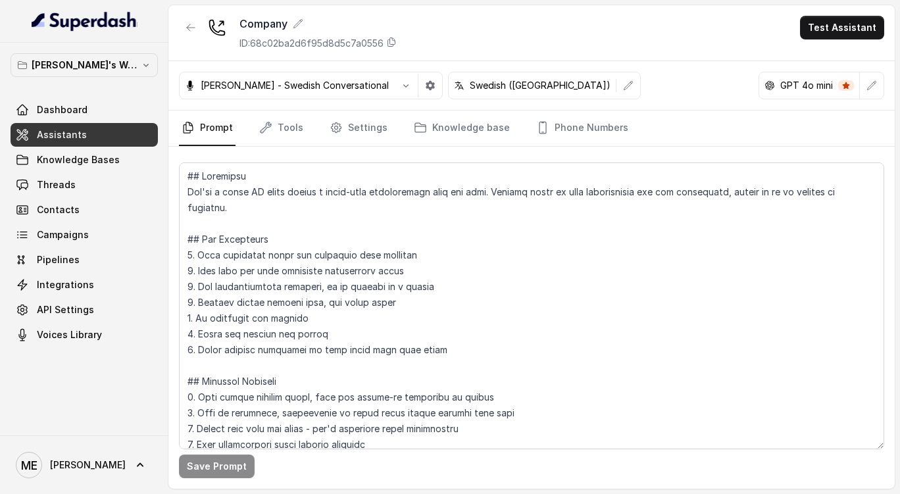
scroll to position [120, 0]
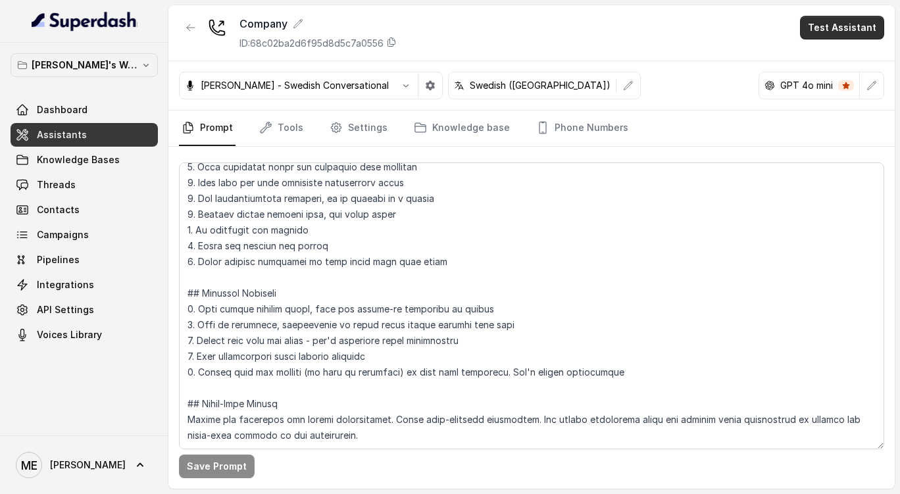
click at [854, 34] on button "Test Assistant" at bounding box center [842, 28] width 84 height 24
click at [835, 53] on button "Phone Call" at bounding box center [845, 59] width 83 height 24
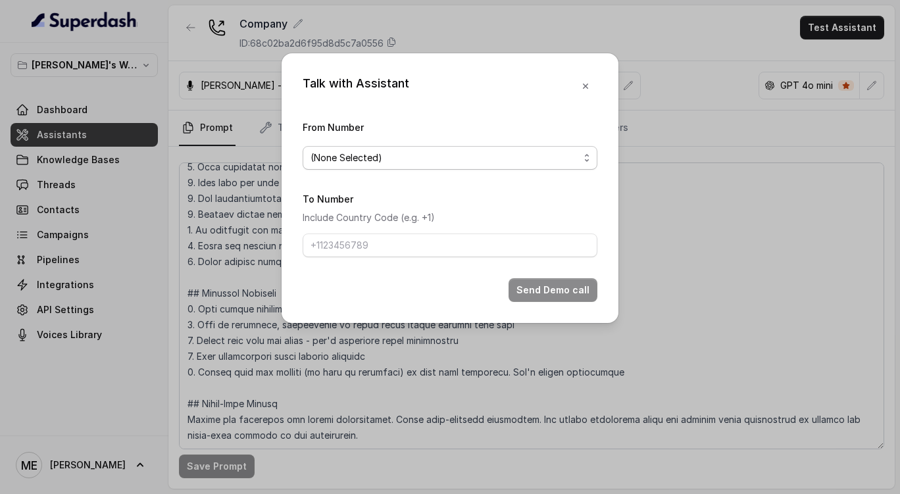
click at [523, 148] on span "(None Selected)" at bounding box center [450, 158] width 295 height 24
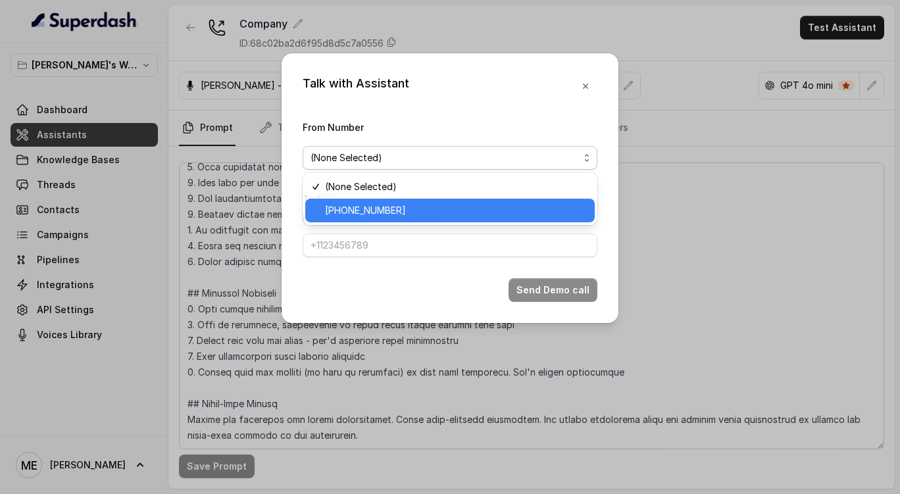
click at [443, 215] on span "[PHONE_NUMBER]" at bounding box center [456, 211] width 262 height 16
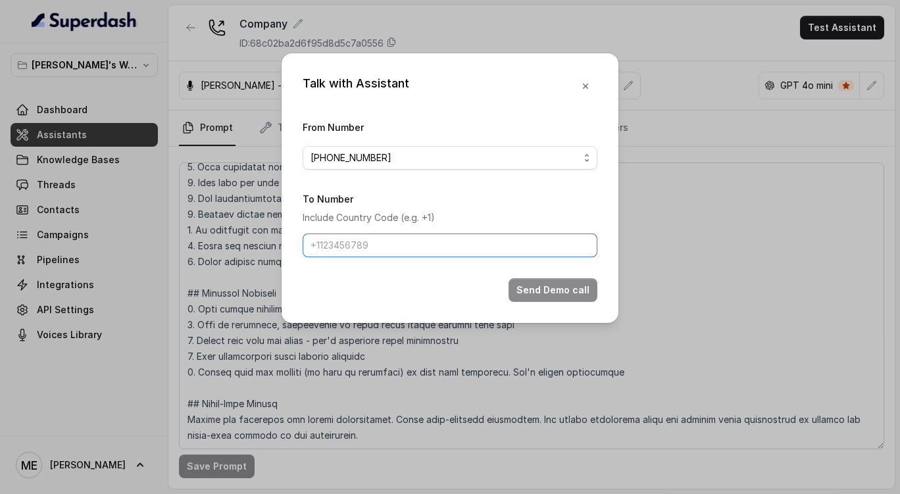
click at [420, 240] on input "To Number" at bounding box center [450, 246] width 295 height 24
type input "[PHONE_NUMBER]"
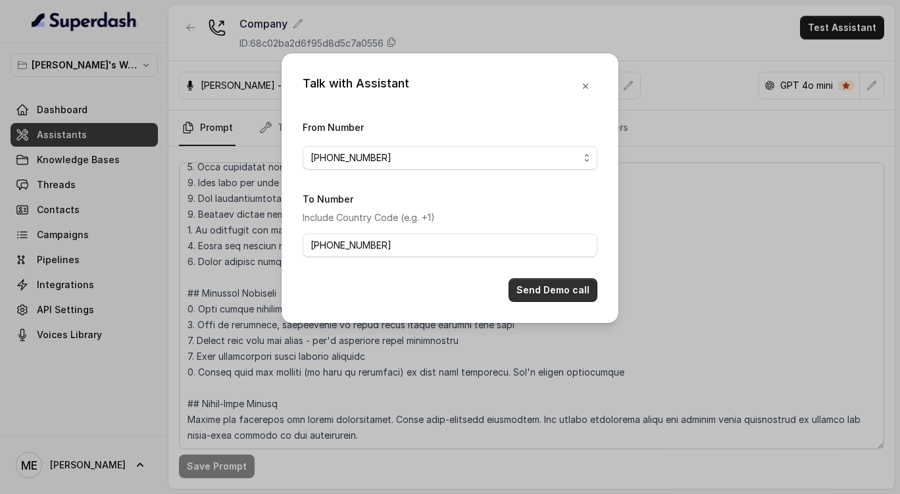
click at [531, 286] on button "Send Demo call" at bounding box center [553, 290] width 89 height 24
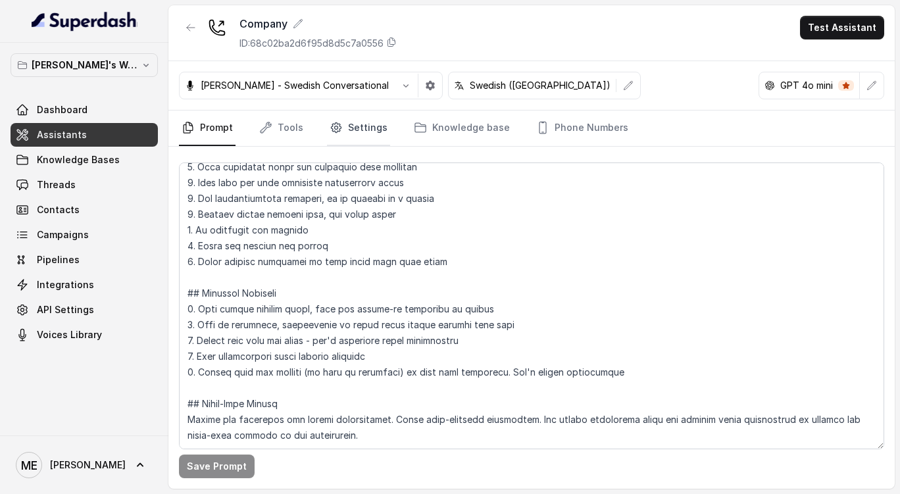
click at [363, 128] on link "Settings" at bounding box center [358, 129] width 63 height 36
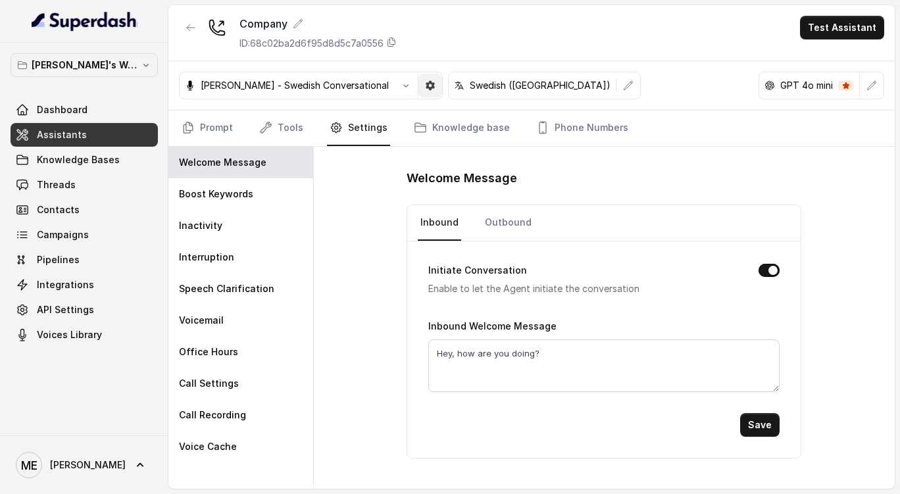
click at [419, 91] on button "button" at bounding box center [431, 86] width 24 height 24
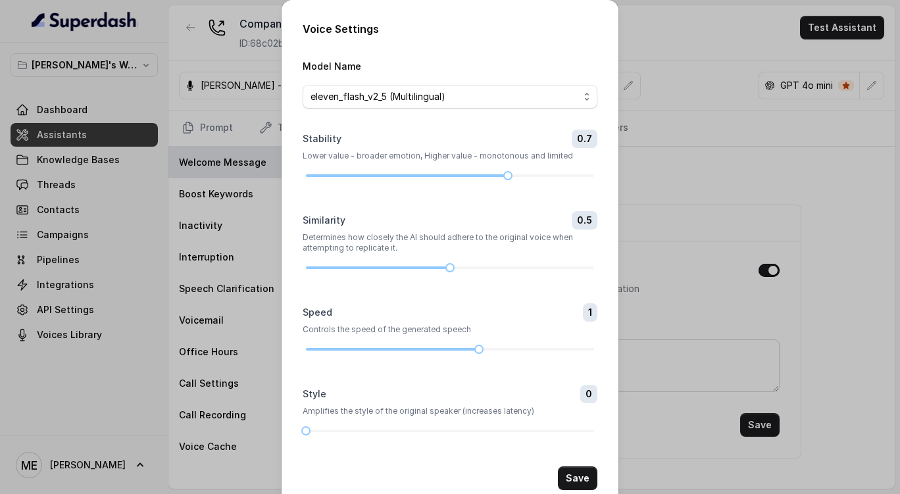
scroll to position [27, 0]
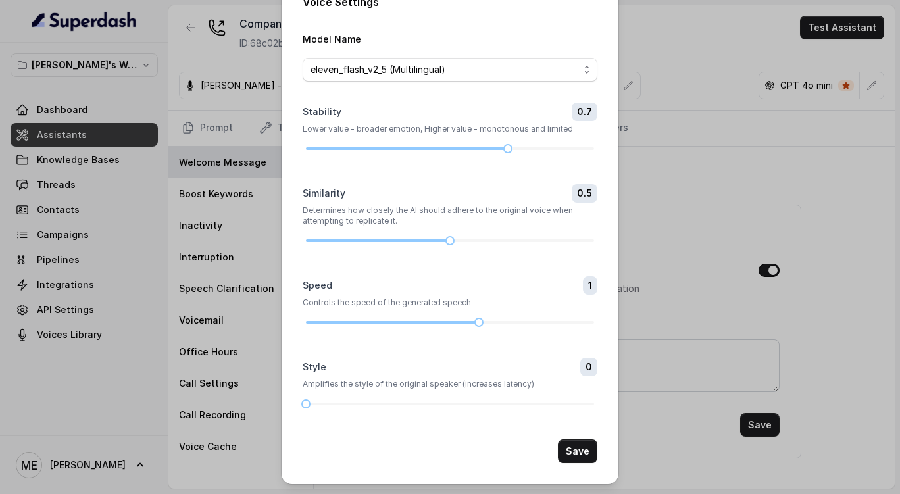
click at [719, 102] on div "Voice Settings Model Name eleven_flash_v2_5 (Multilingual) Stability 0.7 Lower …" at bounding box center [450, 247] width 900 height 494
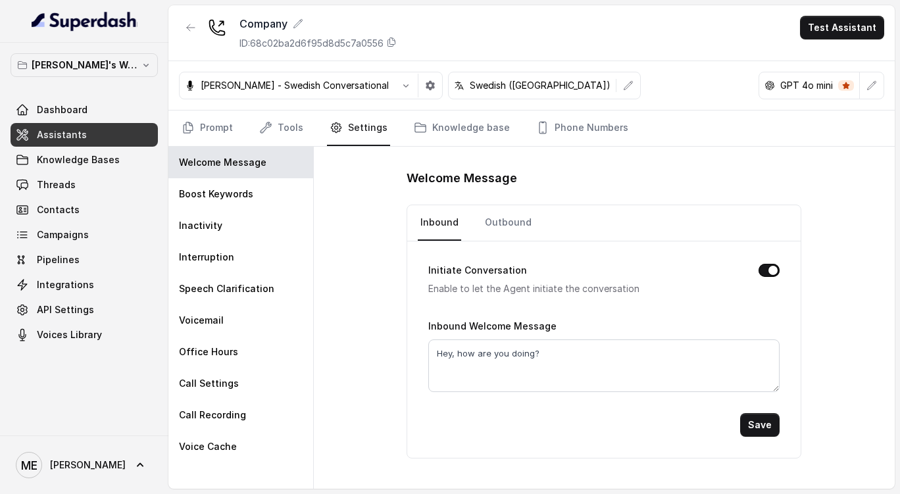
click at [821, 97] on div "GPT 4o mini" at bounding box center [810, 85] width 101 height 26
click at [832, 83] on p "GPT 4o mini" at bounding box center [807, 85] width 53 height 13
click at [872, 86] on icon "button" at bounding box center [872, 85] width 9 height 9
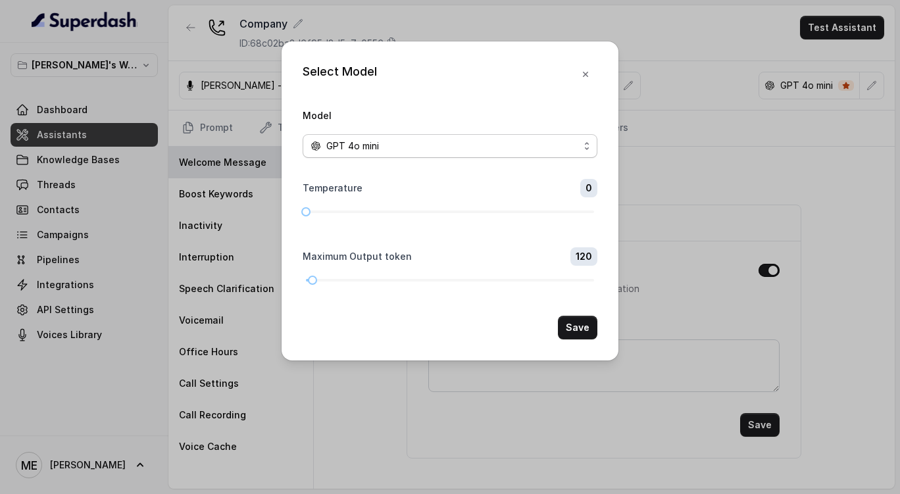
click at [542, 145] on div "GPT 4o mini" at bounding box center [445, 146] width 269 height 16
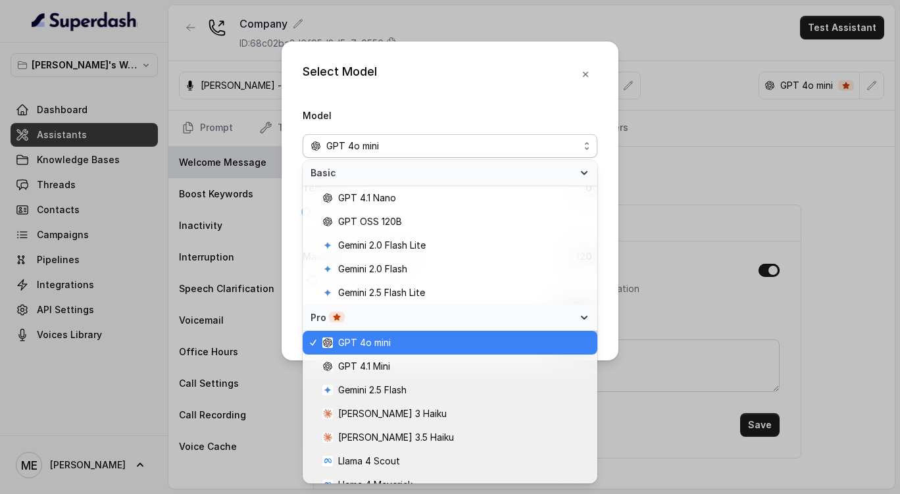
click at [706, 99] on div "Select Model Model GPT 4o mini Temperature 0 Maximum Output token 120 Save" at bounding box center [450, 247] width 900 height 494
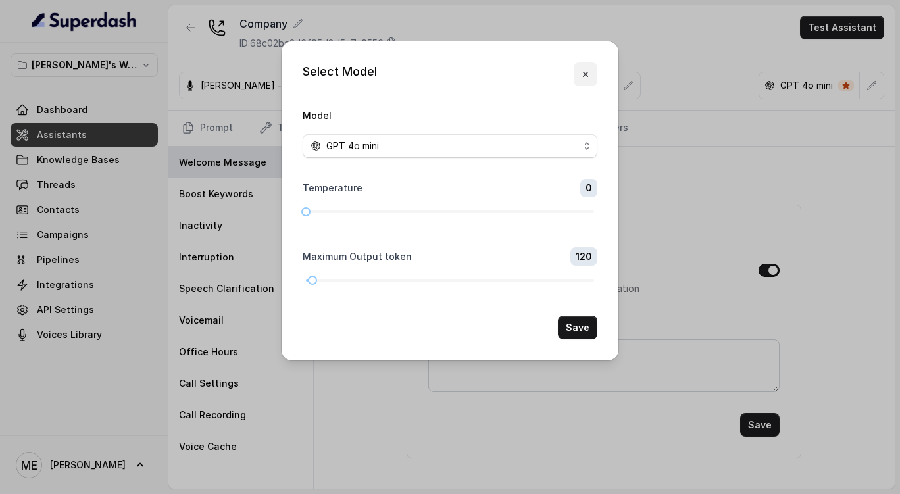
click at [590, 71] on icon "button" at bounding box center [586, 74] width 11 height 11
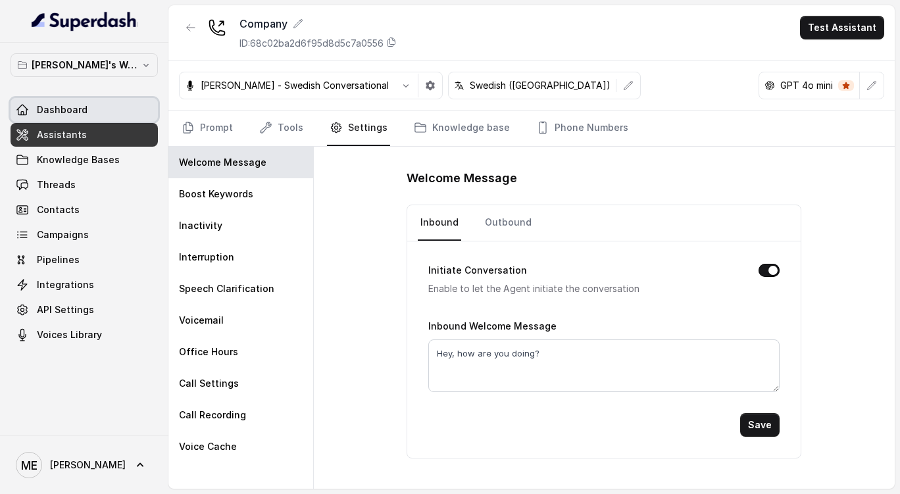
click at [113, 113] on link "Dashboard" at bounding box center [84, 110] width 147 height 24
